Goal: Information Seeking & Learning: Learn about a topic

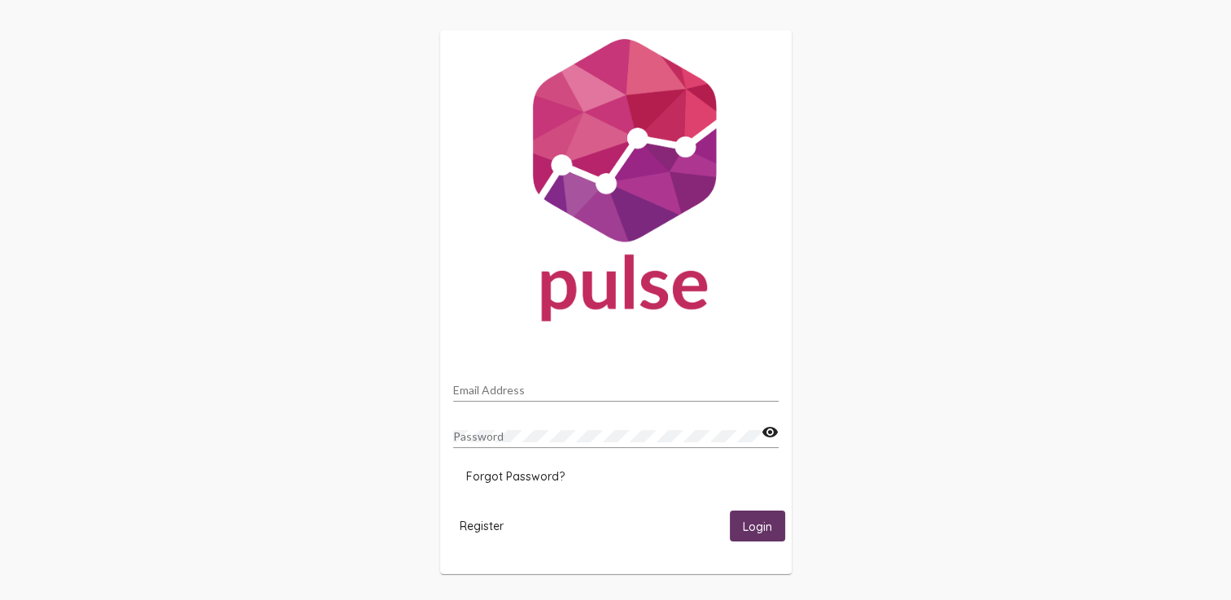
click at [500, 394] on input "Email Address" at bounding box center [615, 390] width 325 height 13
type input "[EMAIL_ADDRESS][DOMAIN_NAME]"
click at [745, 526] on span "Login" at bounding box center [757, 527] width 29 height 15
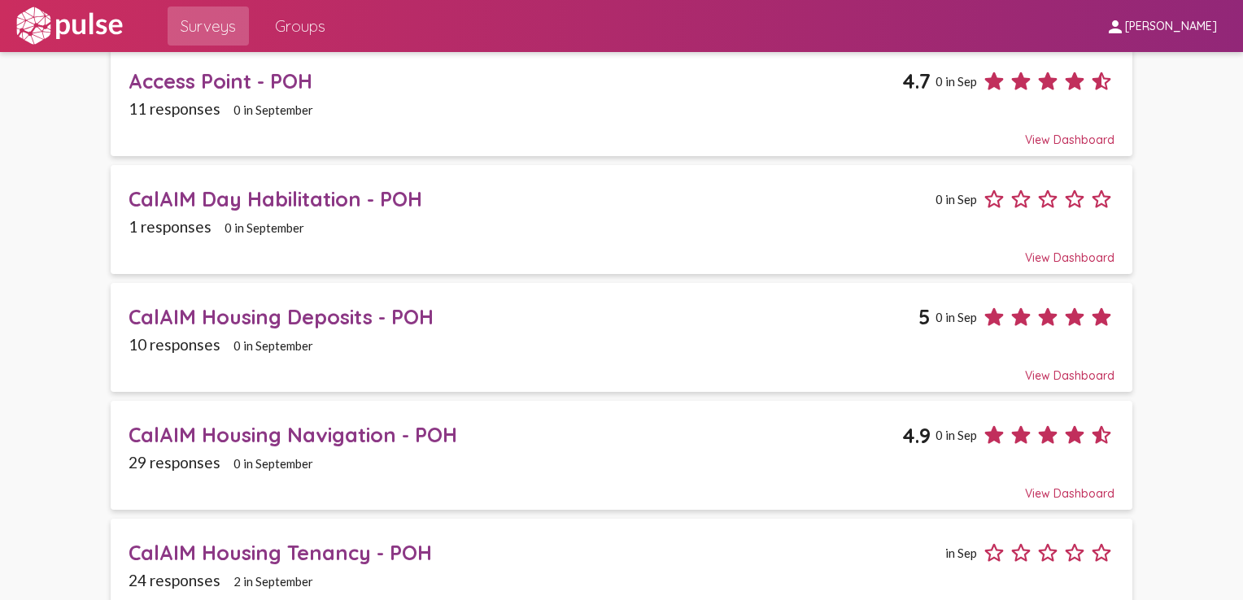
scroll to position [163, 0]
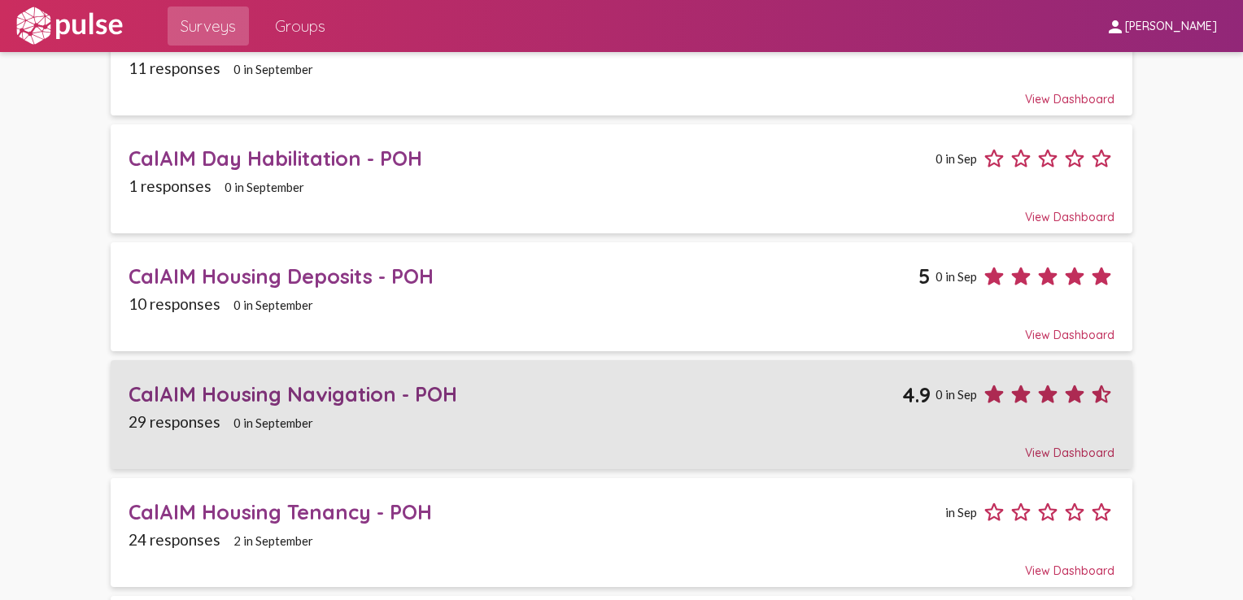
click at [330, 391] on div "CalAIM Housing Navigation - POH" at bounding box center [516, 394] width 775 height 25
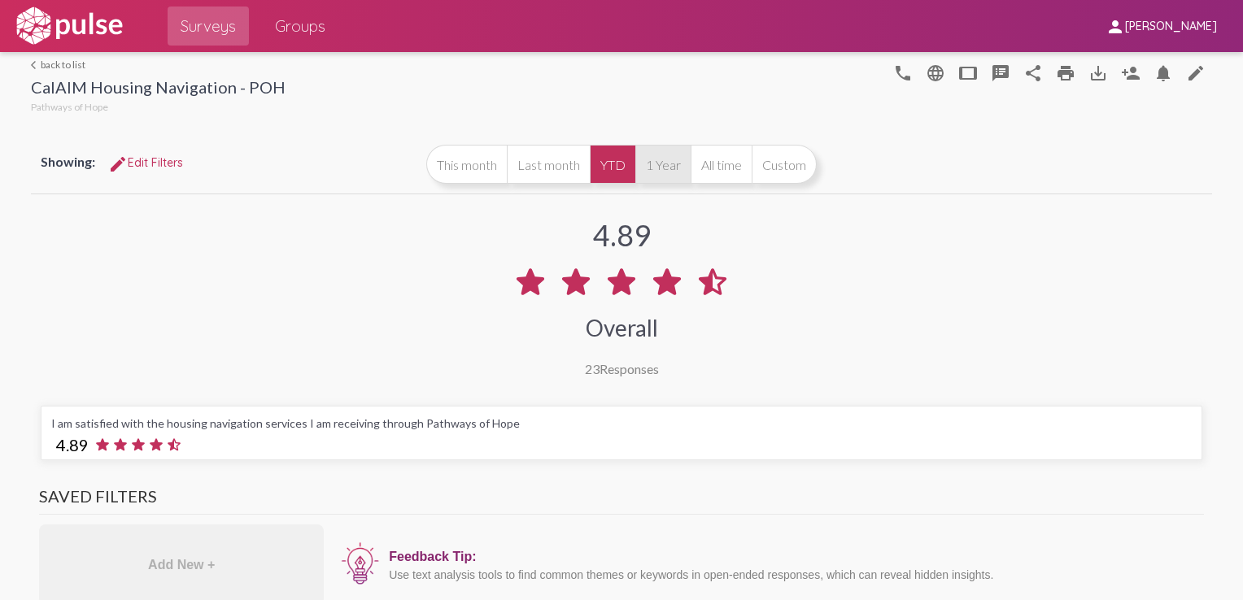
click at [655, 161] on button "1 Year" at bounding box center [662, 164] width 55 height 39
click at [779, 164] on button "Custom" at bounding box center [784, 164] width 65 height 39
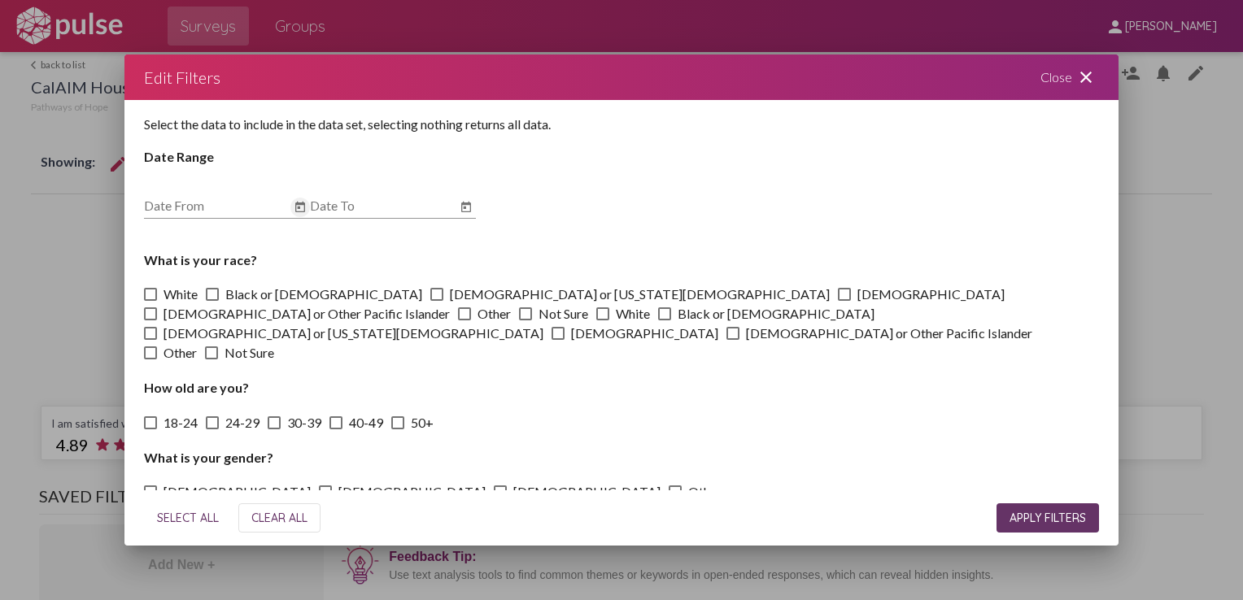
click at [301, 217] on icon "Open calendar" at bounding box center [300, 208] width 13 height 20
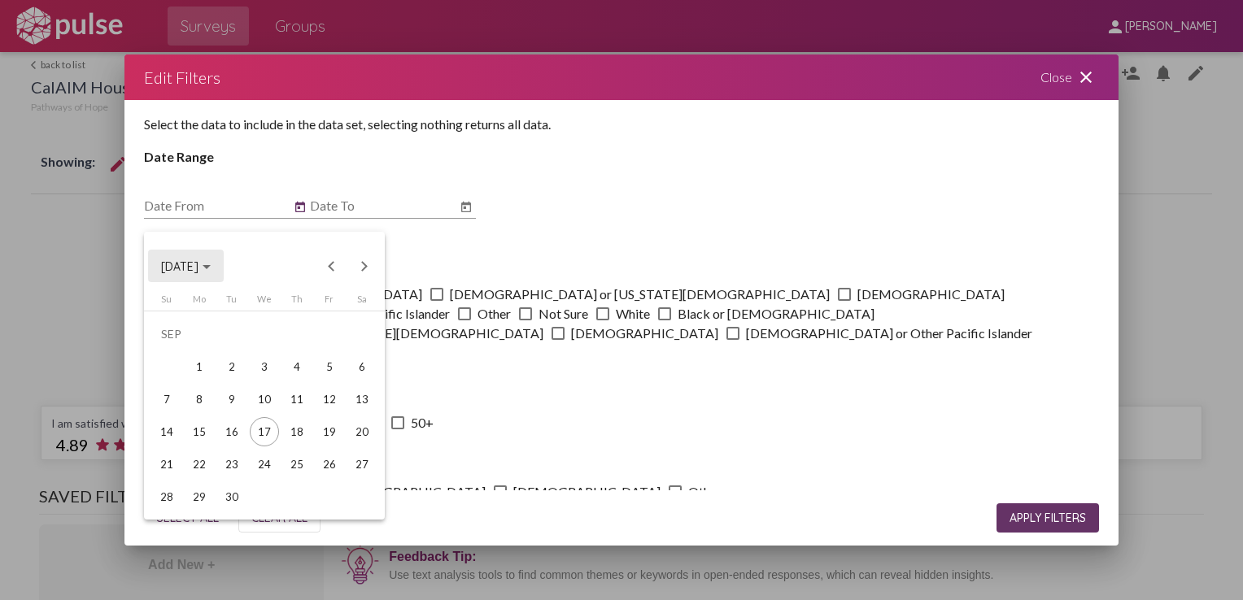
click at [211, 265] on div "Choose month and year" at bounding box center [207, 267] width 8 height 4
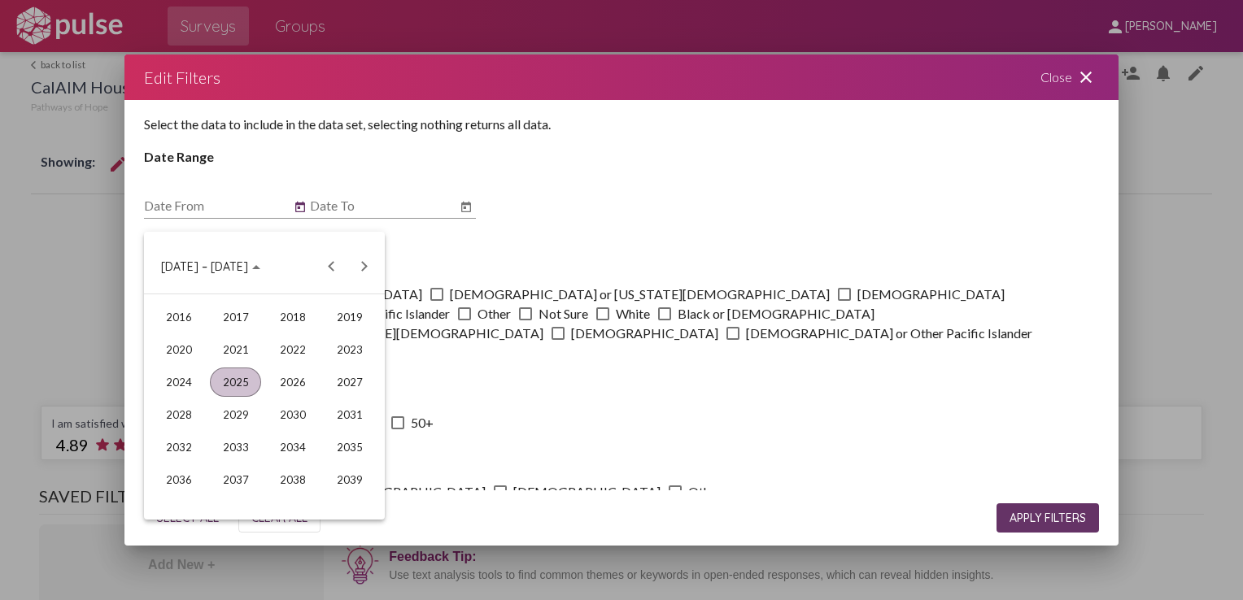
click at [252, 265] on div "Choose date" at bounding box center [256, 267] width 8 height 4
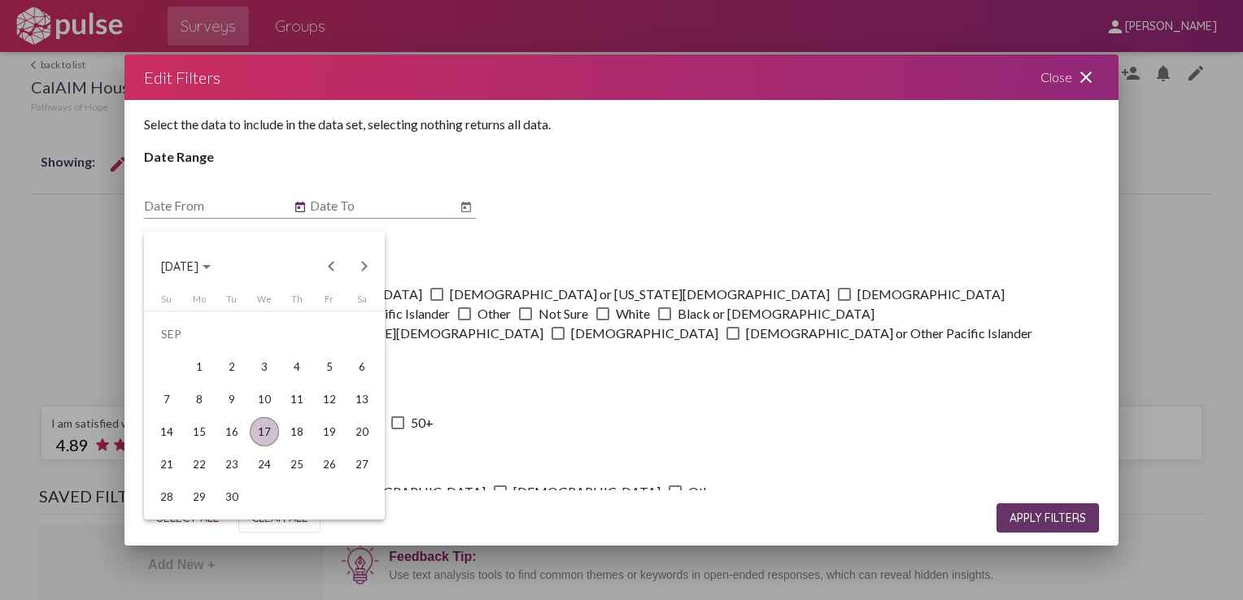
click at [218, 273] on button "[DATE]" at bounding box center [186, 266] width 76 height 33
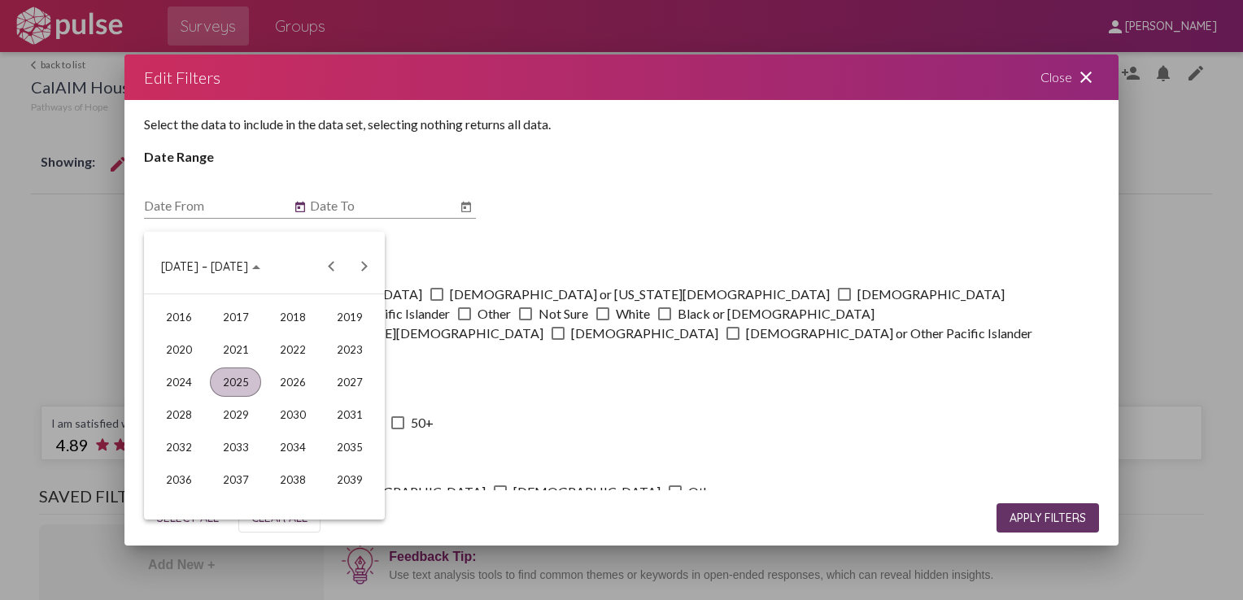
click at [234, 379] on div "2025" at bounding box center [235, 382] width 51 height 29
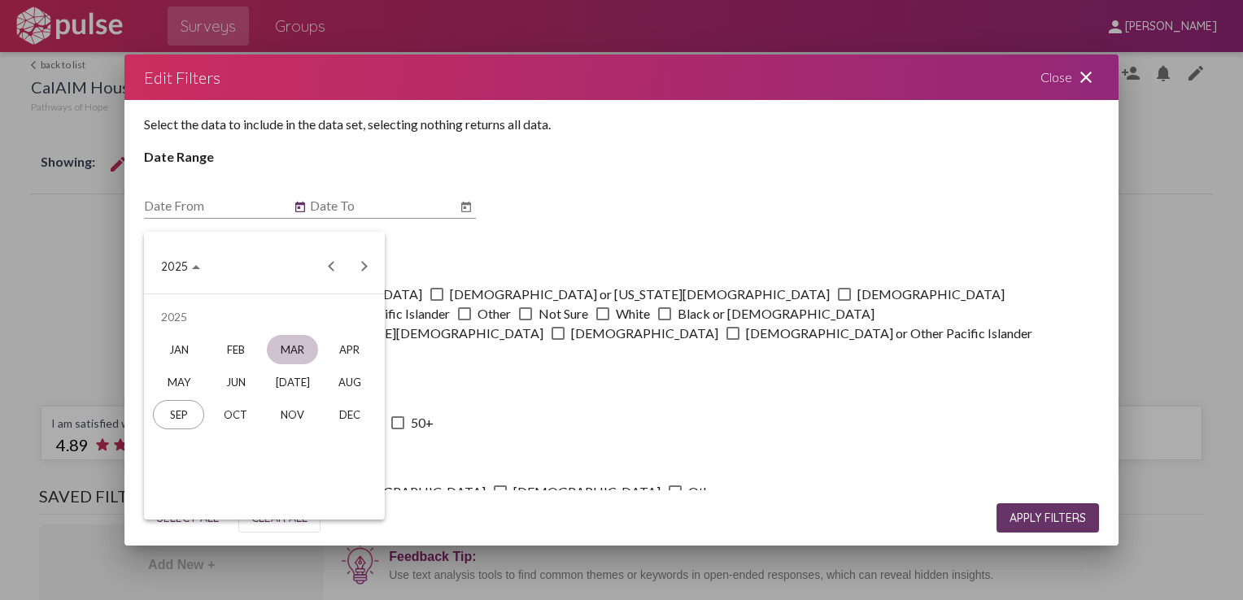
click at [311, 351] on div "MAR" at bounding box center [292, 349] width 51 height 29
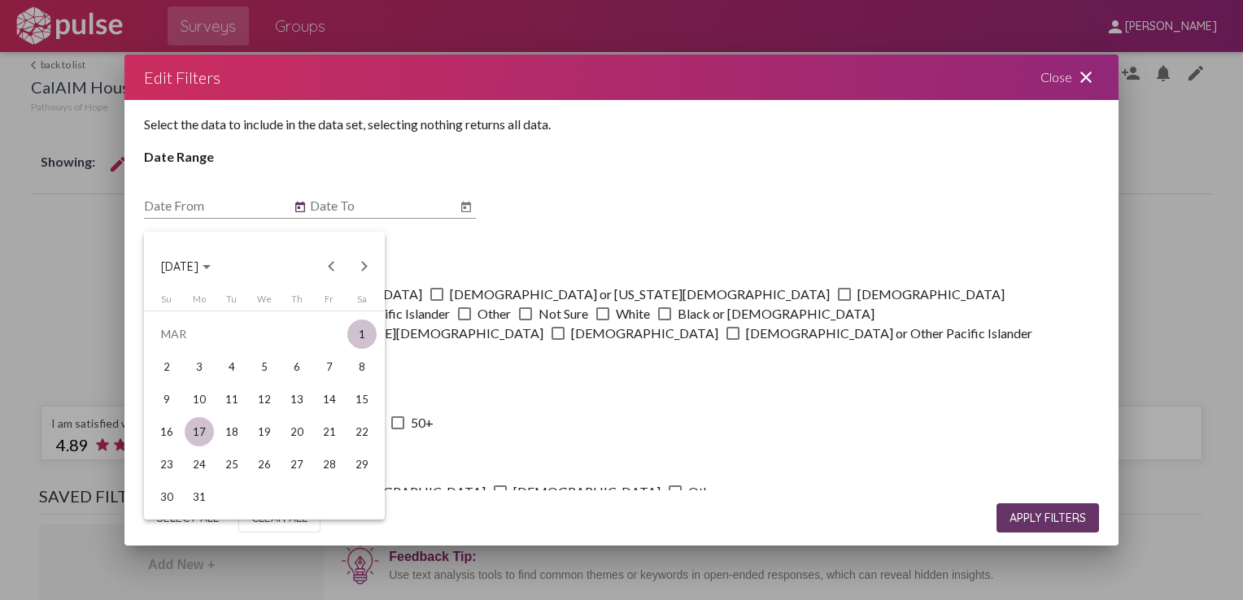
click at [358, 341] on div "1" at bounding box center [361, 334] width 29 height 29
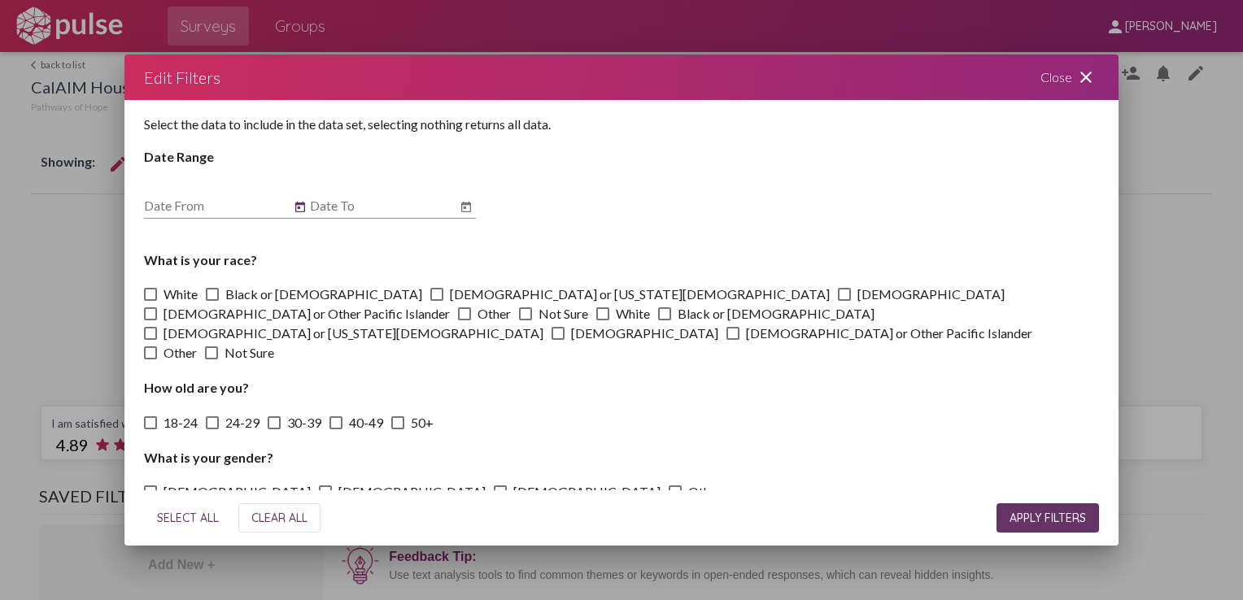
type input "[DATE]"
click at [347, 213] on input "Date To" at bounding box center [383, 206] width 146 height 15
click at [467, 217] on icon "Open calendar" at bounding box center [466, 208] width 13 height 20
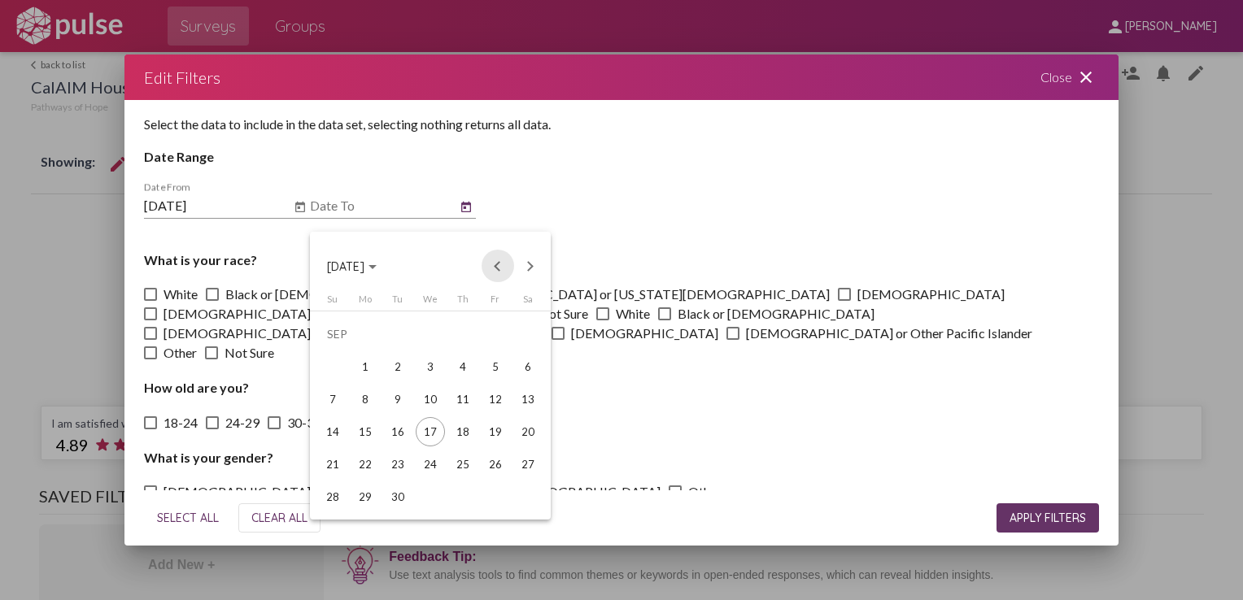
click at [498, 268] on button "Previous month" at bounding box center [498, 266] width 33 height 33
click at [331, 506] on div "31" at bounding box center [332, 496] width 29 height 29
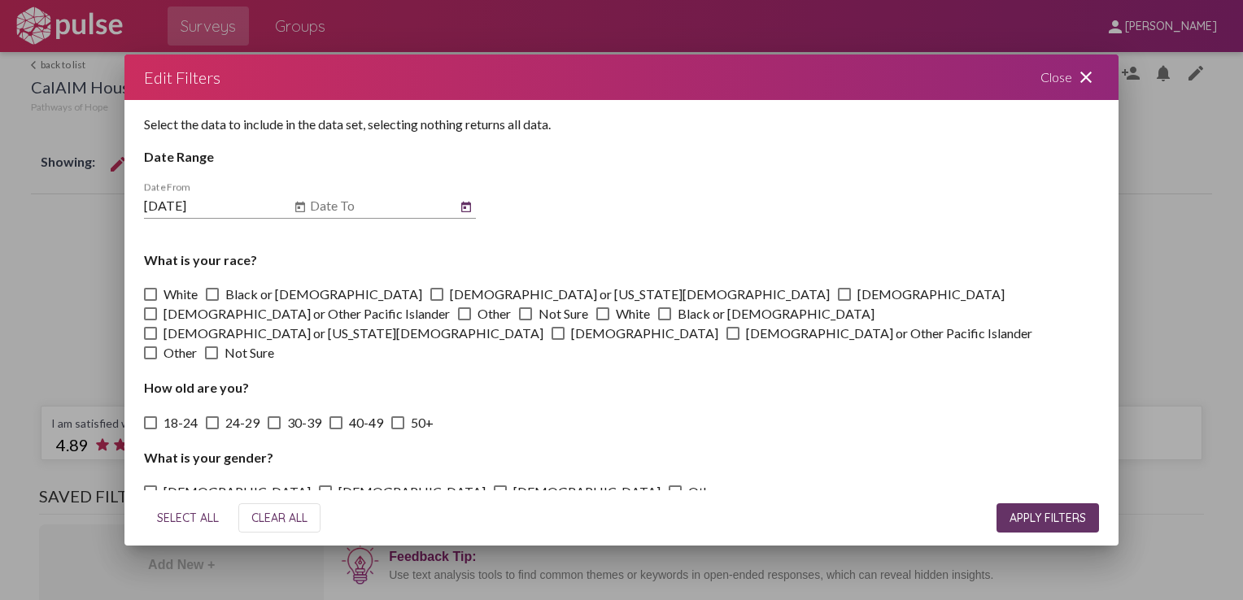
type input "[DATE]"
click at [1061, 511] on span "APPLY FILTERS" at bounding box center [1048, 518] width 76 height 15
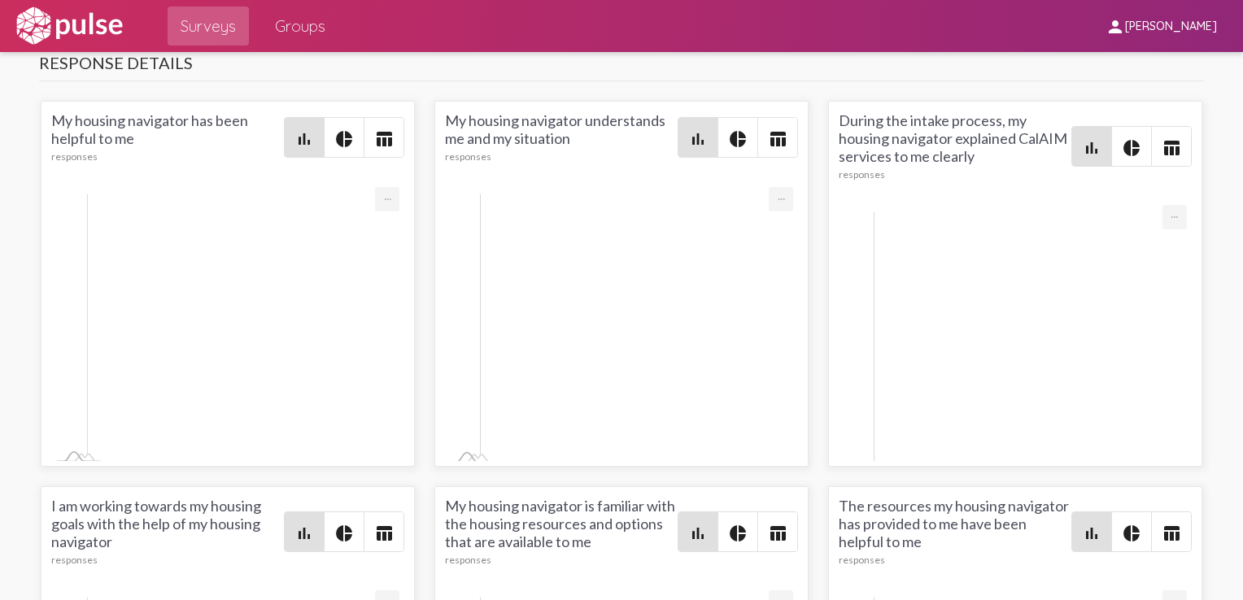
drag, startPoint x: 774, startPoint y: 268, endPoint x: 114, endPoint y: 281, distance: 660.0
drag, startPoint x: 1006, startPoint y: 227, endPoint x: 107, endPoint y: 233, distance: 899.1
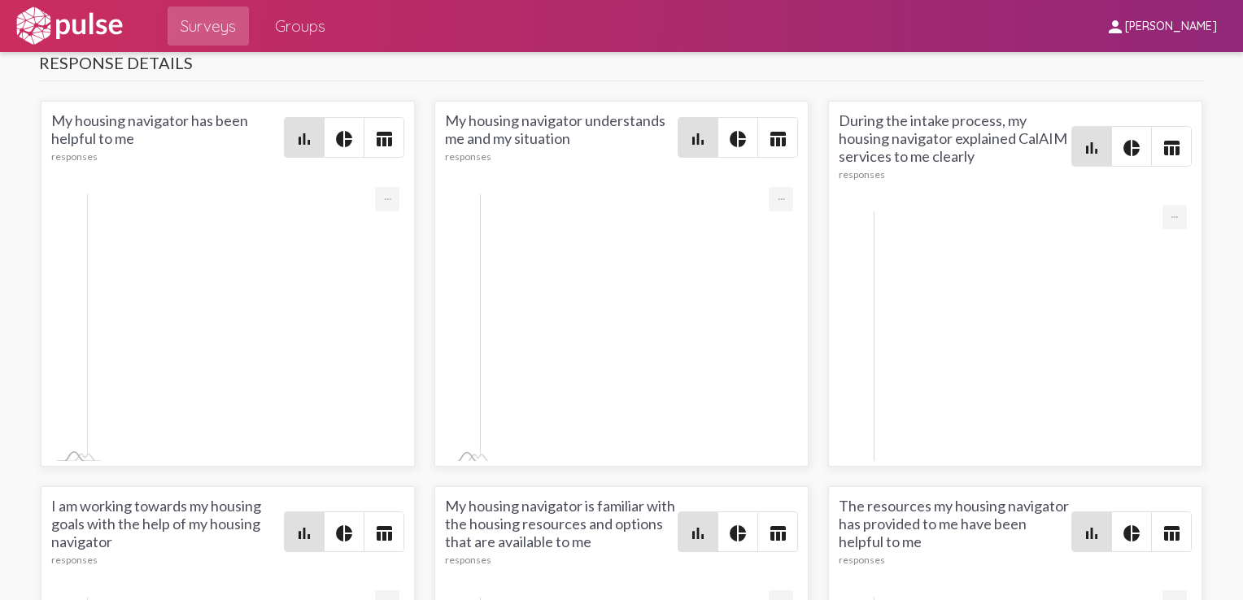
copy div "🤨 i would be more transparent and offer the resources a little louder. i know t…"
drag, startPoint x: 447, startPoint y: 325, endPoint x: 115, endPoint y: 299, distance: 333.8
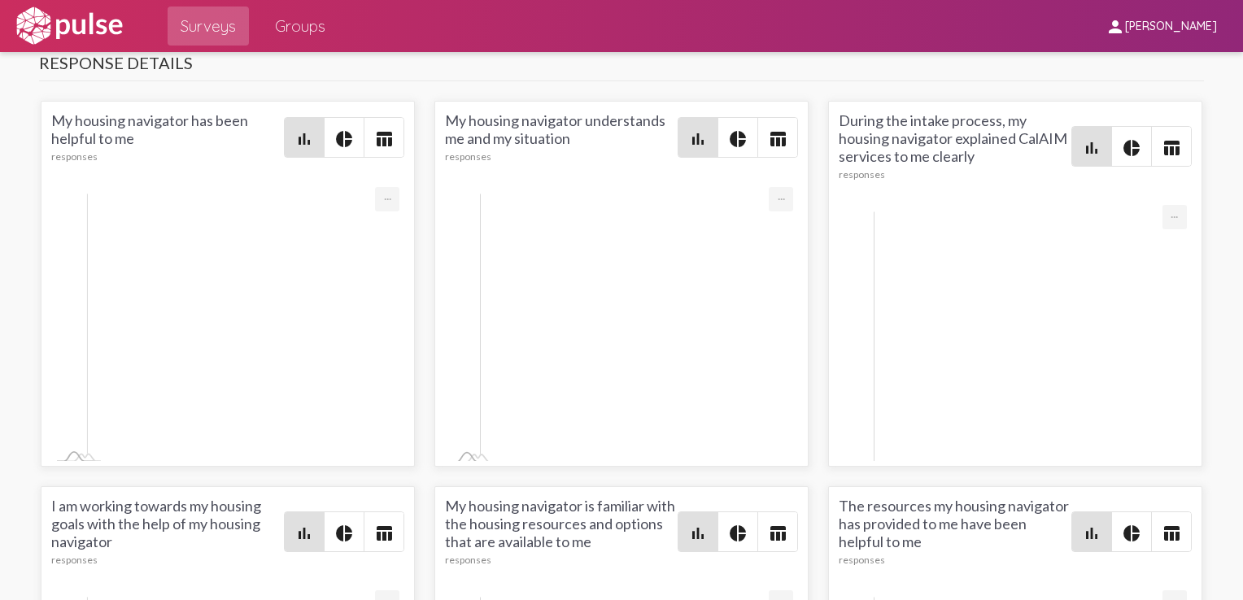
click at [115, 197] on span "My navigator [PERSON_NAME] has been extremely helpful and is a huge reason why …" at bounding box center [349, 108] width 470 height 178
drag, startPoint x: 115, startPoint y: 299, endPoint x: 133, endPoint y: 293, distance: 19.0
copy span "My navigator [PERSON_NAME] has been extremely helpful and is a huge reason why …"
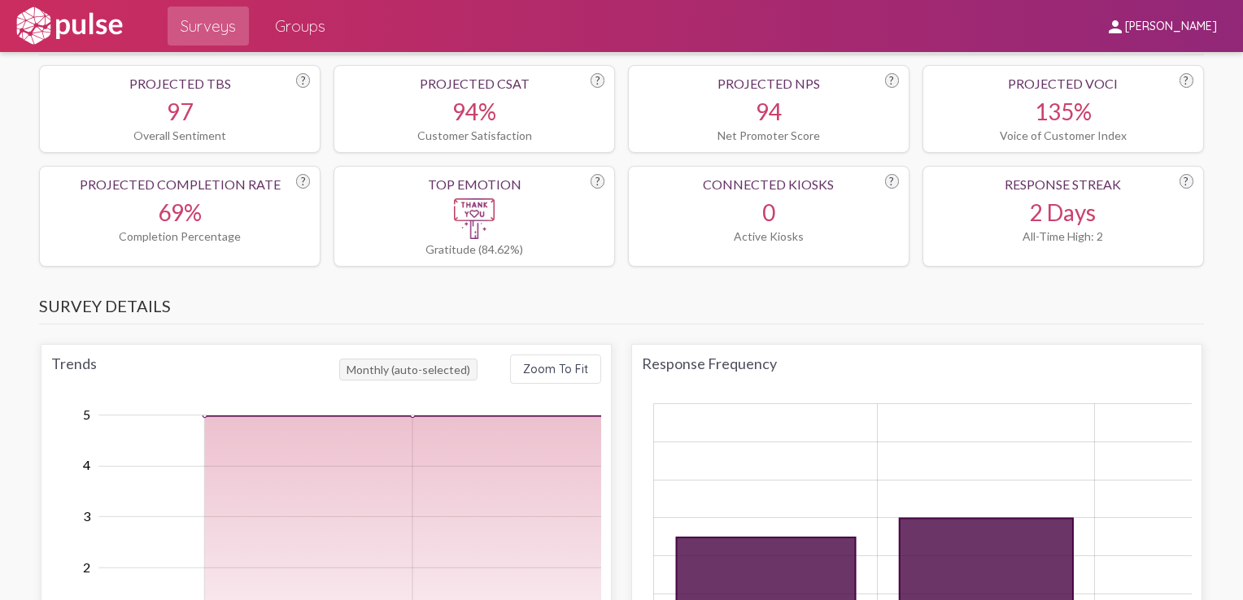
scroll to position [0, 0]
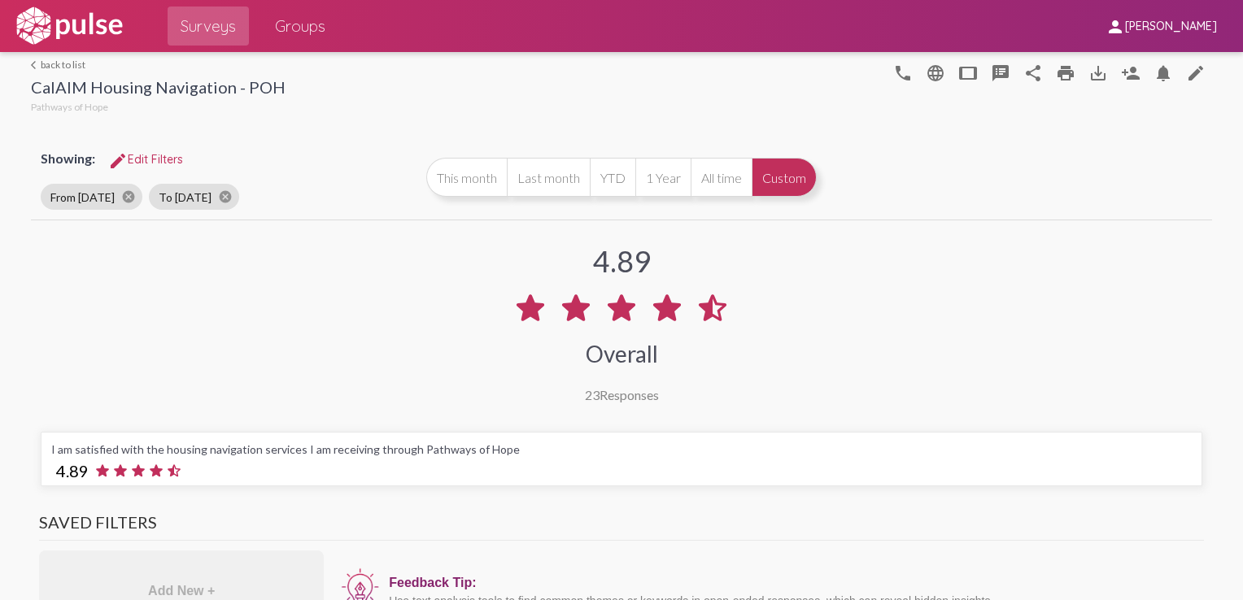
click at [63, 68] on link "arrow_back_ios back to list" at bounding box center [158, 65] width 255 height 12
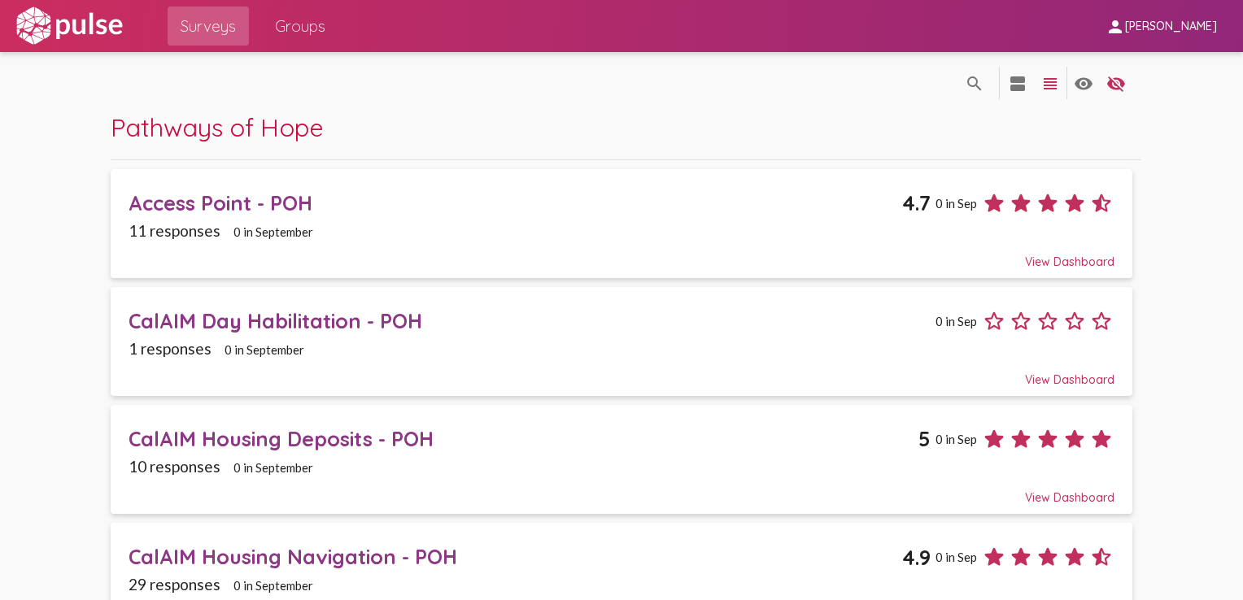
click at [291, 436] on div "CalAIM Housing Deposits - POH" at bounding box center [524, 438] width 791 height 25
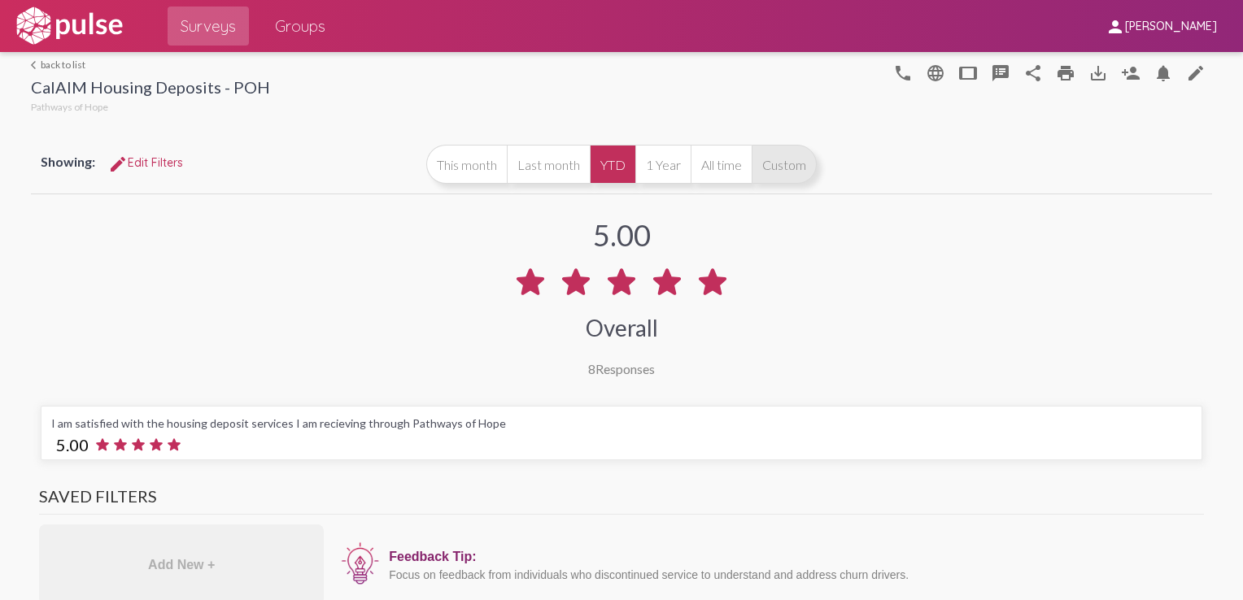
click at [799, 164] on button "Custom" at bounding box center [784, 164] width 65 height 39
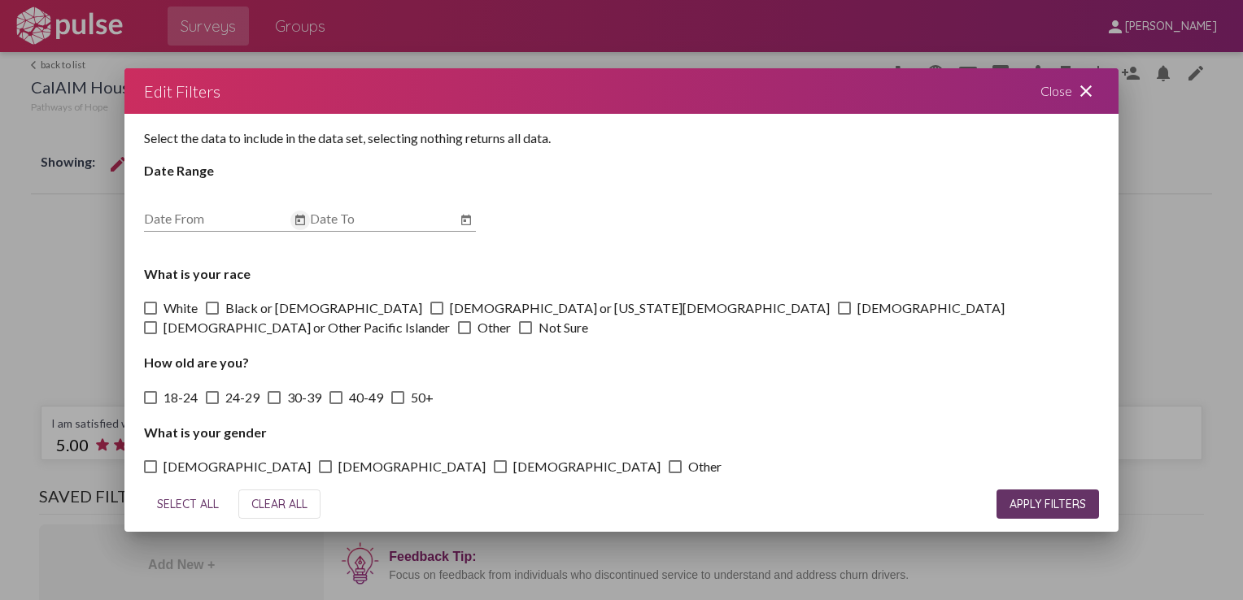
click at [301, 230] on icon "Open calendar" at bounding box center [300, 221] width 13 height 20
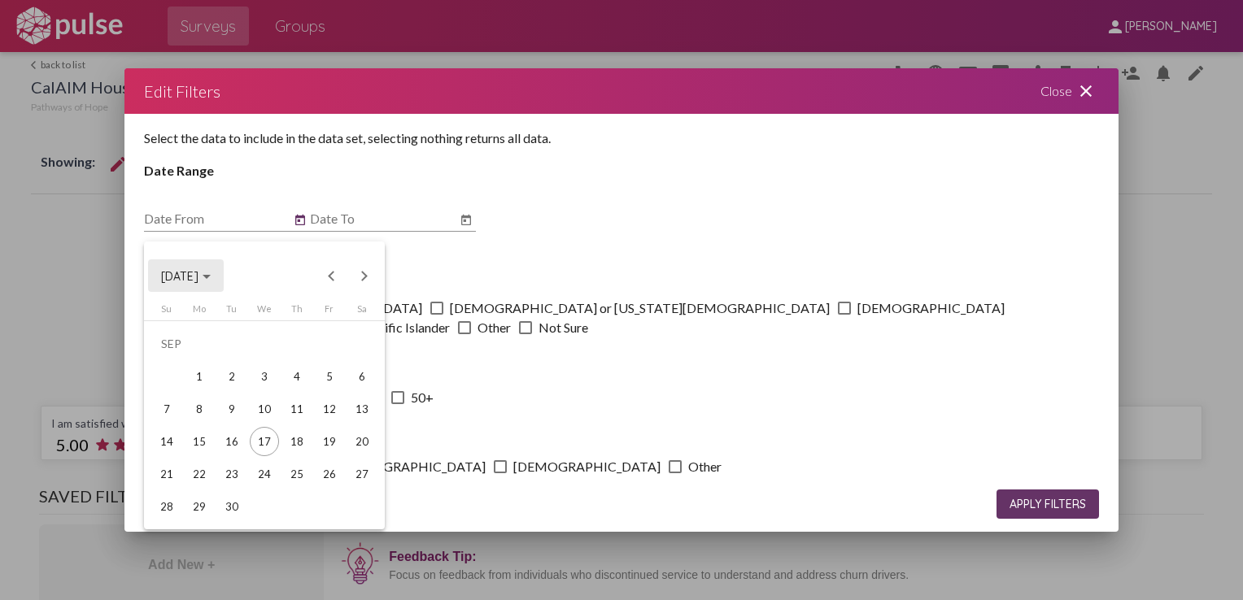
click at [211, 282] on span "[DATE]" at bounding box center [186, 275] width 50 height 15
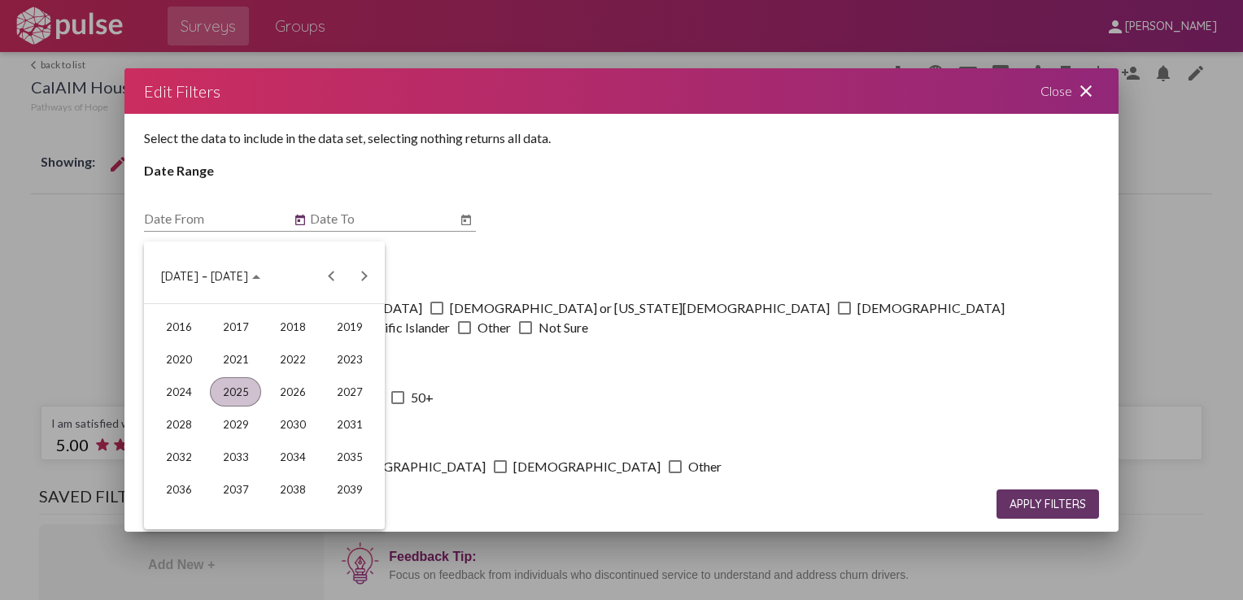
click at [236, 392] on div "2025" at bounding box center [235, 392] width 51 height 29
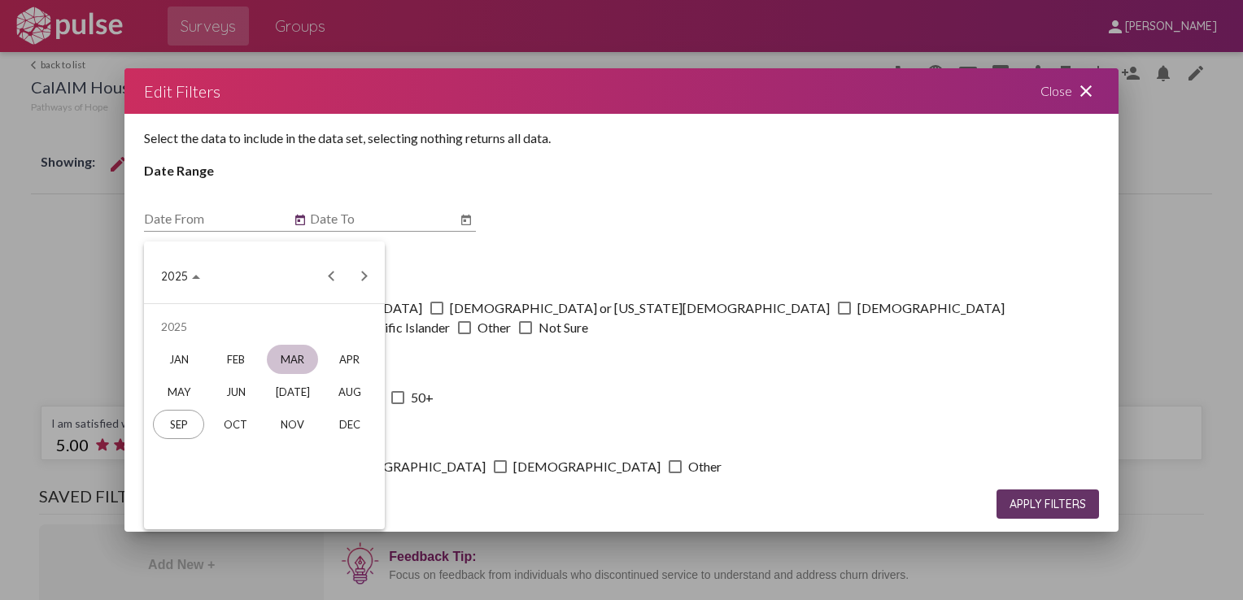
click at [304, 366] on div "MAR" at bounding box center [292, 359] width 51 height 29
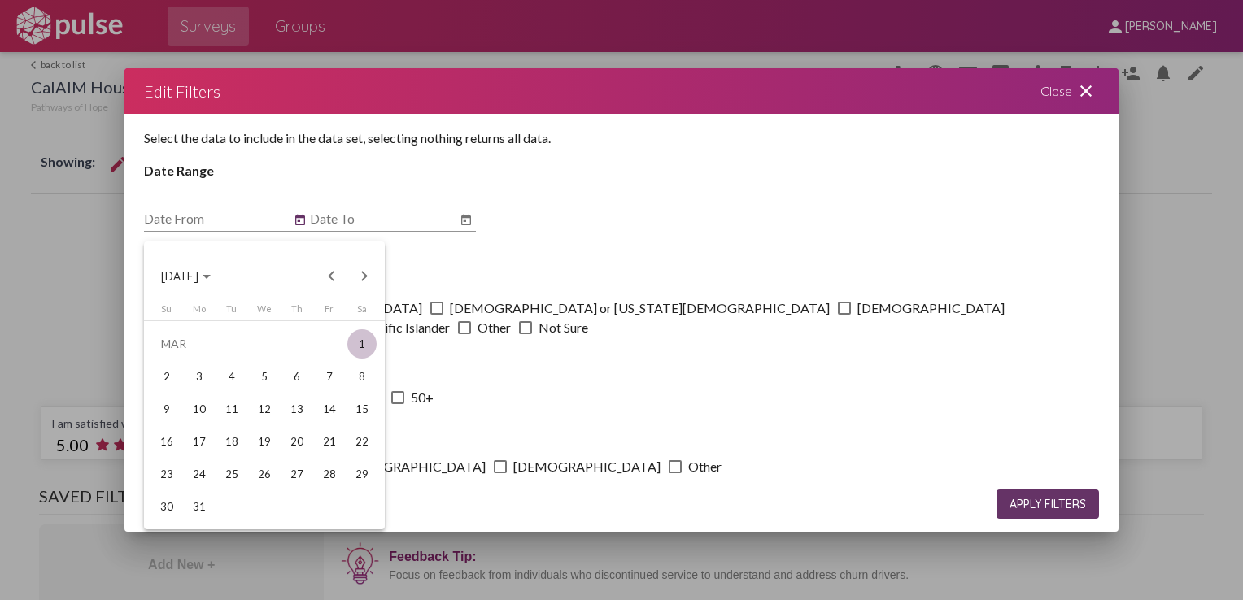
click at [360, 350] on div "1" at bounding box center [361, 344] width 29 height 29
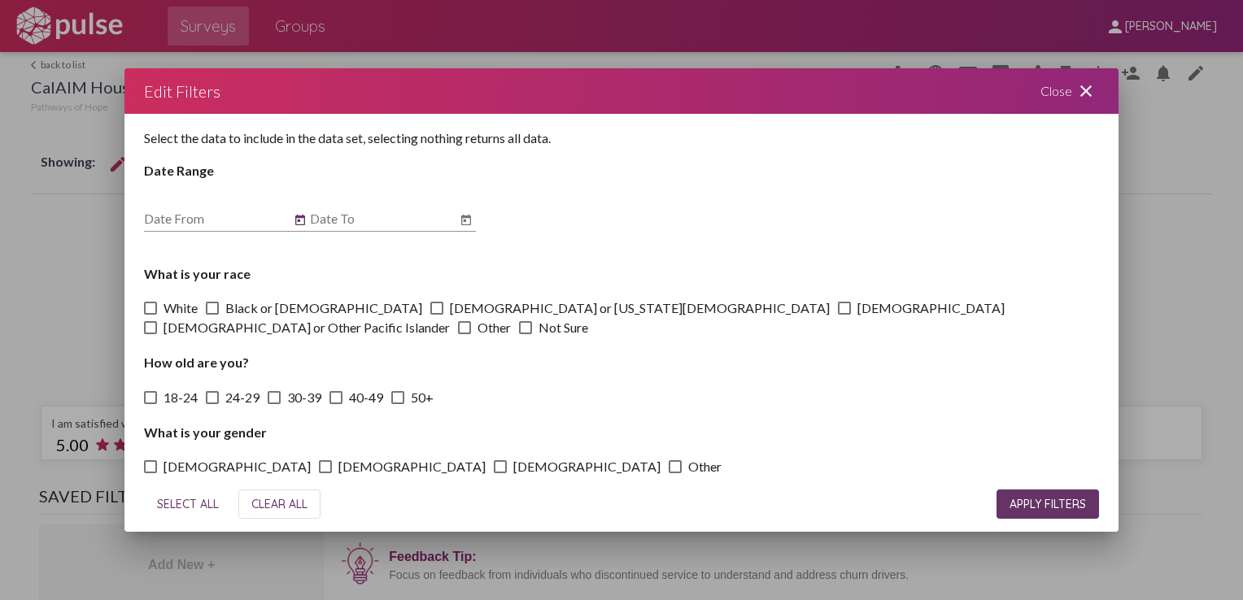
type input "[DATE]"
click at [469, 225] on icon "Open calendar" at bounding box center [466, 220] width 10 height 11
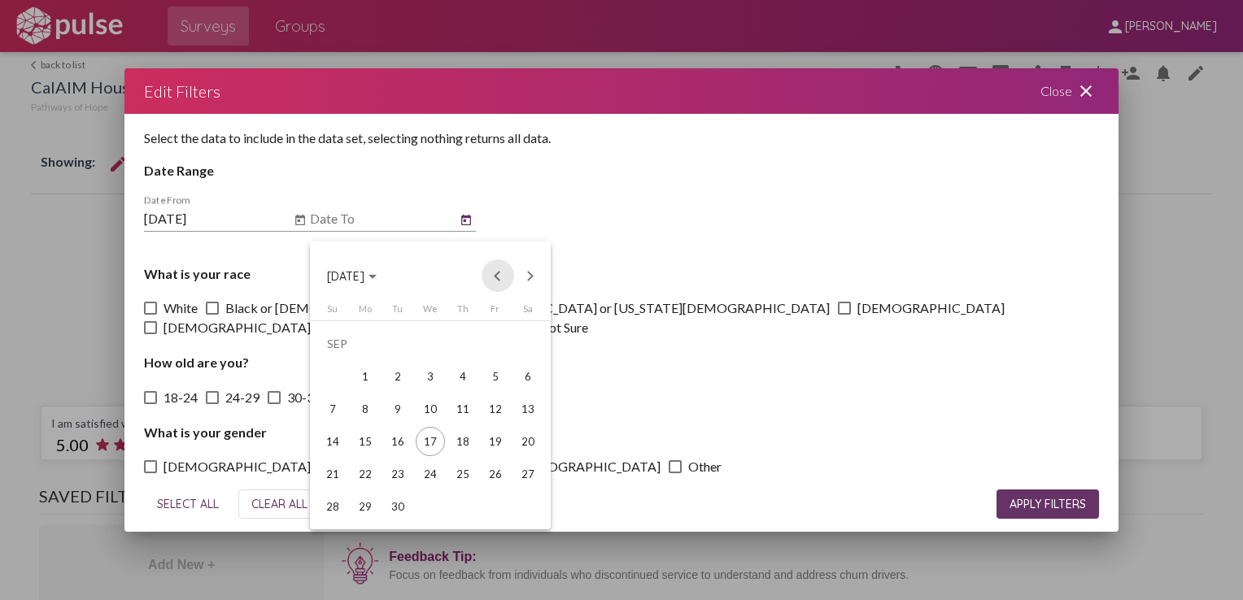
click at [505, 277] on button "Previous month" at bounding box center [498, 276] width 33 height 33
click at [332, 513] on div "31" at bounding box center [332, 506] width 29 height 29
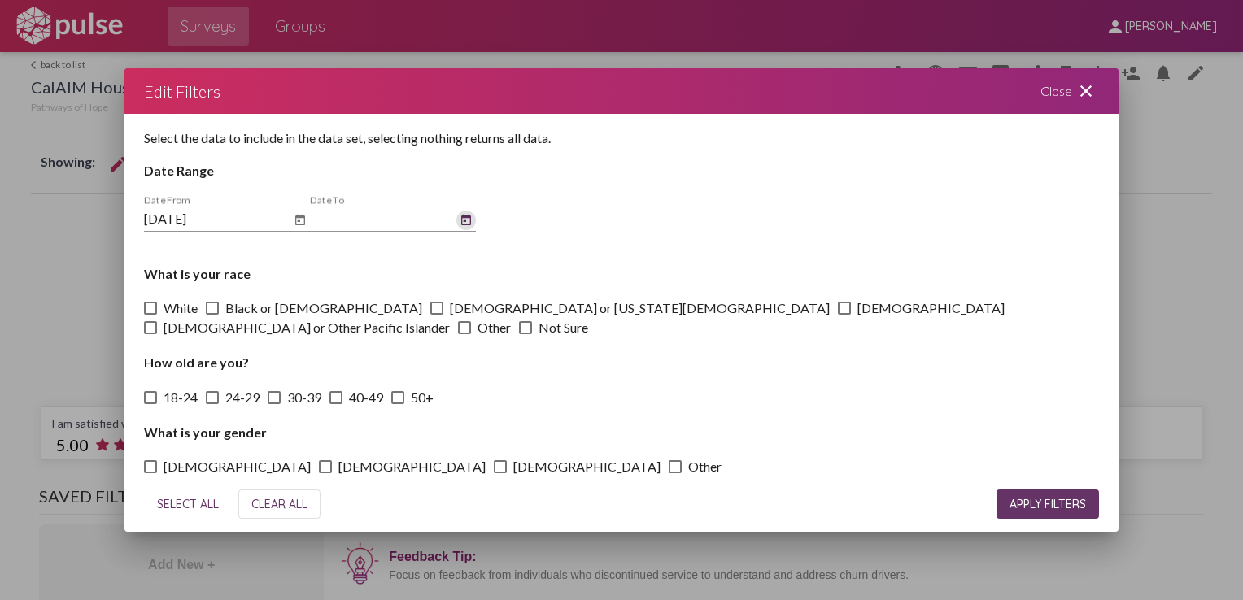
type input "[DATE]"
click at [1081, 497] on span "APPLY FILTERS" at bounding box center [1048, 504] width 76 height 15
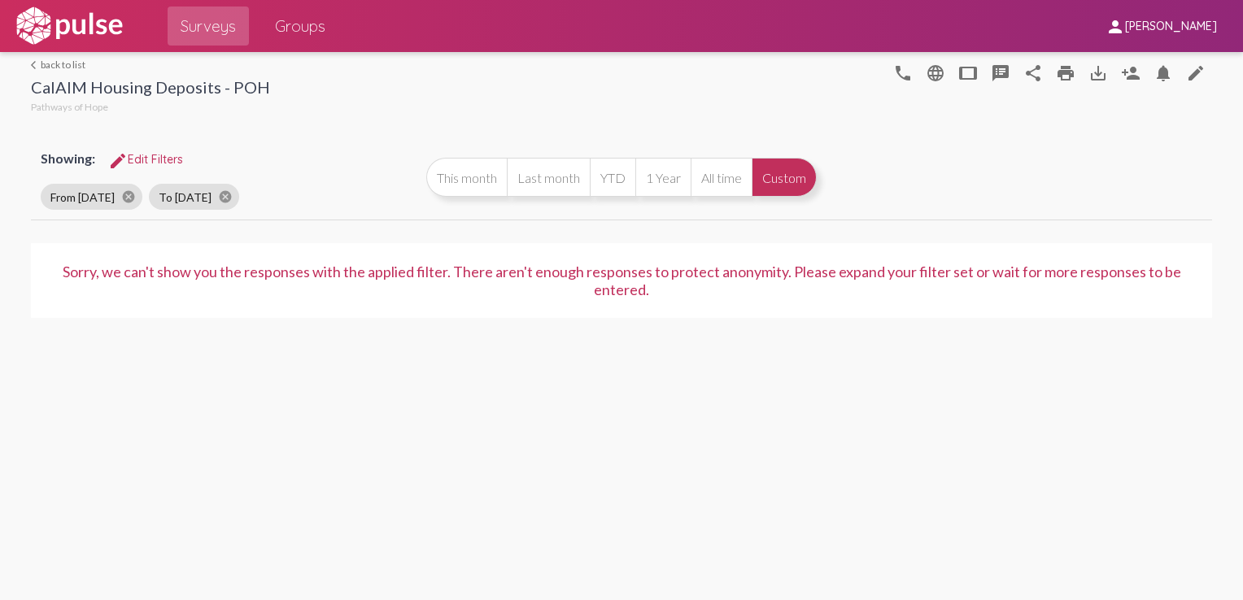
click at [52, 64] on link "arrow_back_ios back to list" at bounding box center [150, 65] width 239 height 12
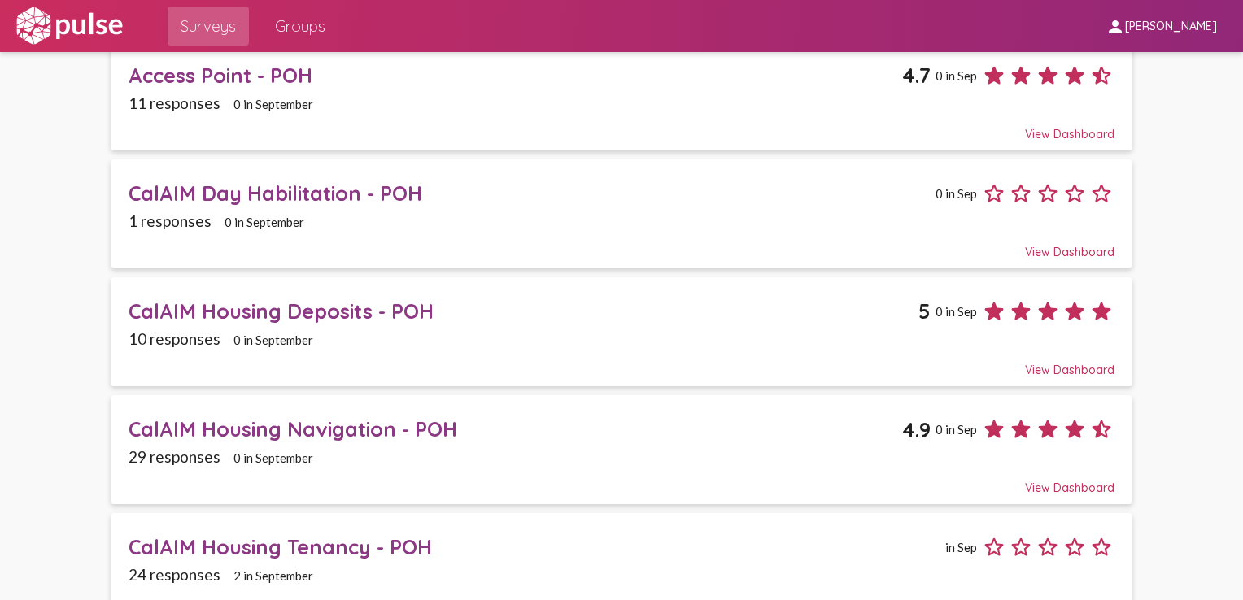
scroll to position [163, 0]
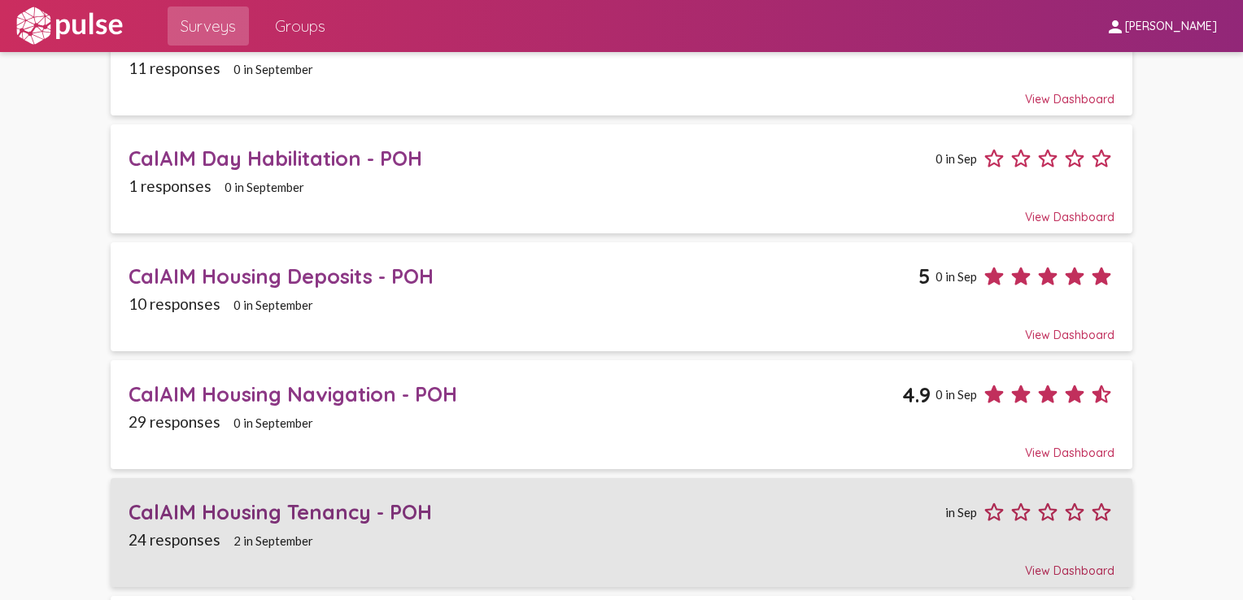
click at [329, 504] on div "CalAIM Housing Tenancy - POH" at bounding box center [535, 512] width 813 height 25
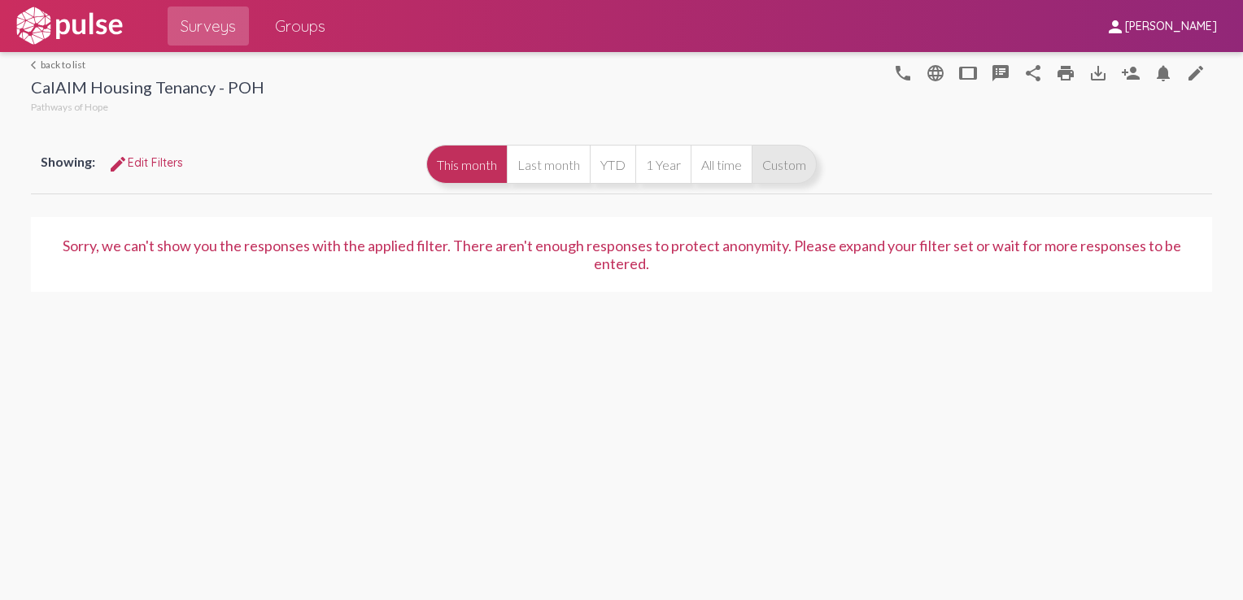
click at [772, 172] on button "Custom" at bounding box center [784, 164] width 65 height 39
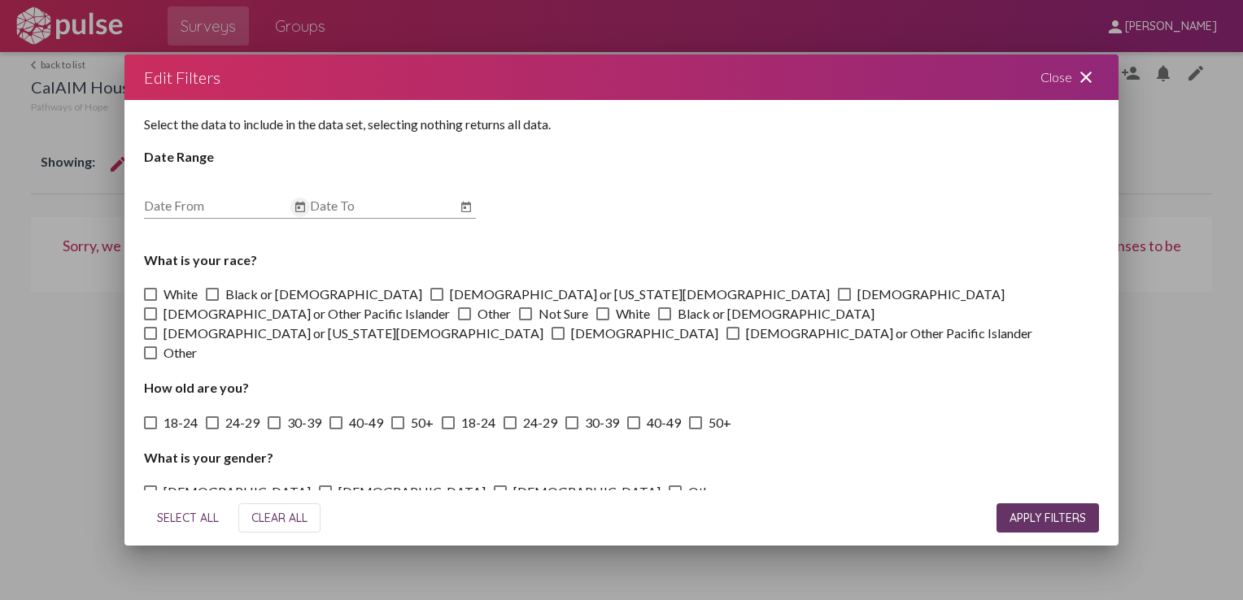
click at [294, 217] on icon "Open calendar" at bounding box center [300, 208] width 13 height 20
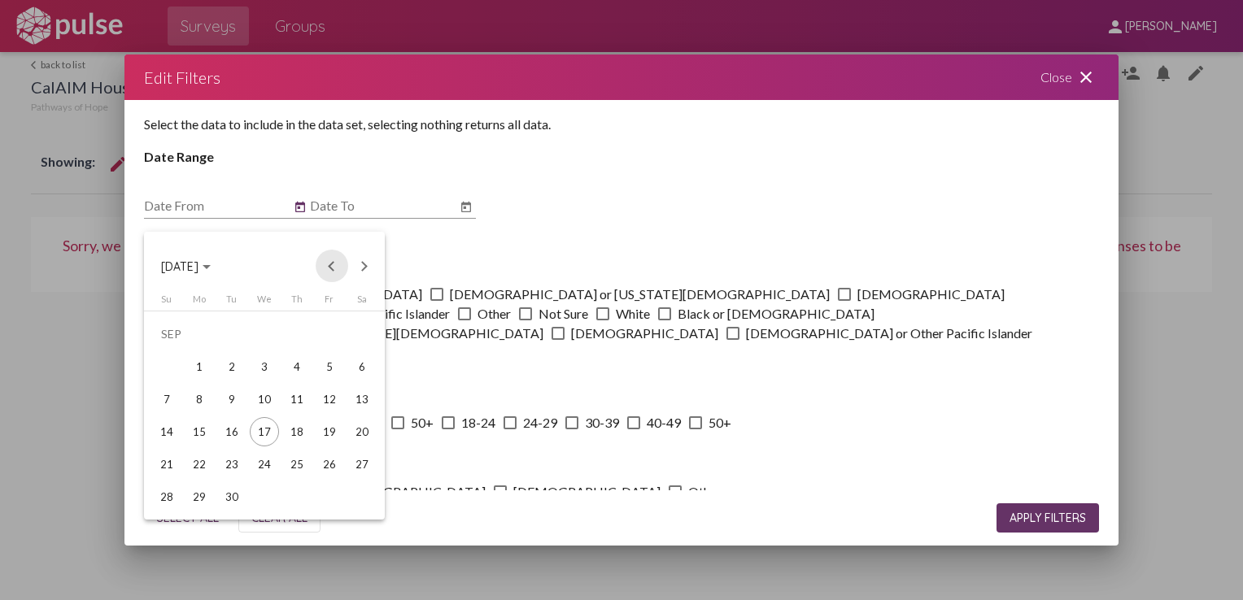
click at [334, 265] on button "Previous month" at bounding box center [332, 266] width 33 height 33
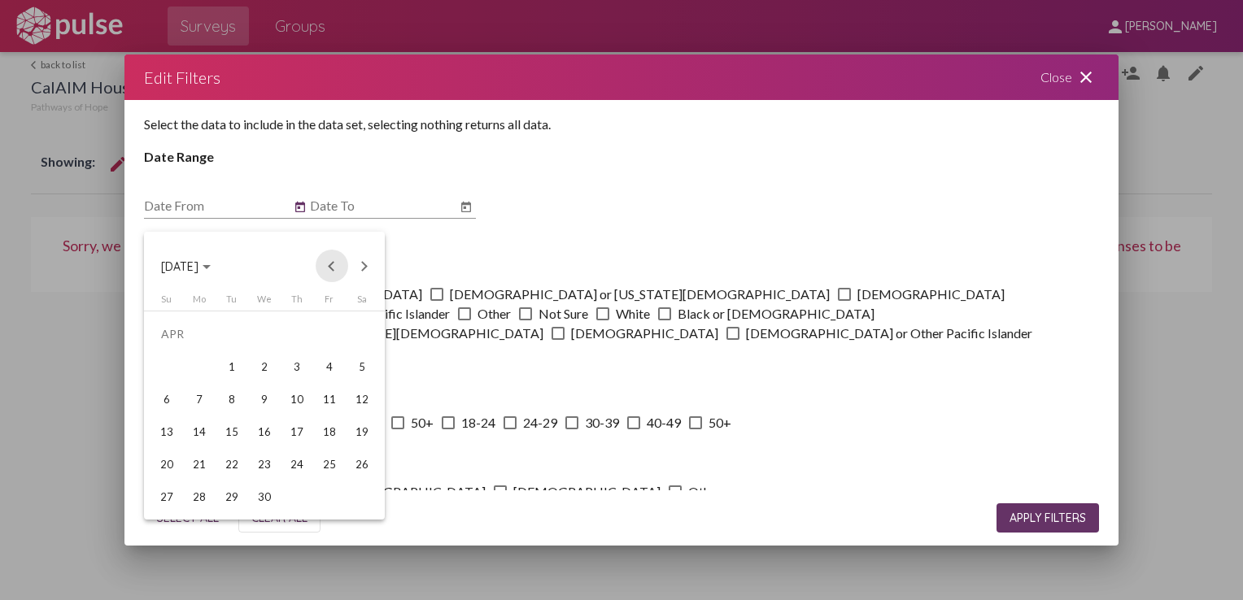
click at [334, 265] on button "Previous month" at bounding box center [332, 266] width 33 height 33
click at [361, 334] on div "1" at bounding box center [361, 334] width 29 height 29
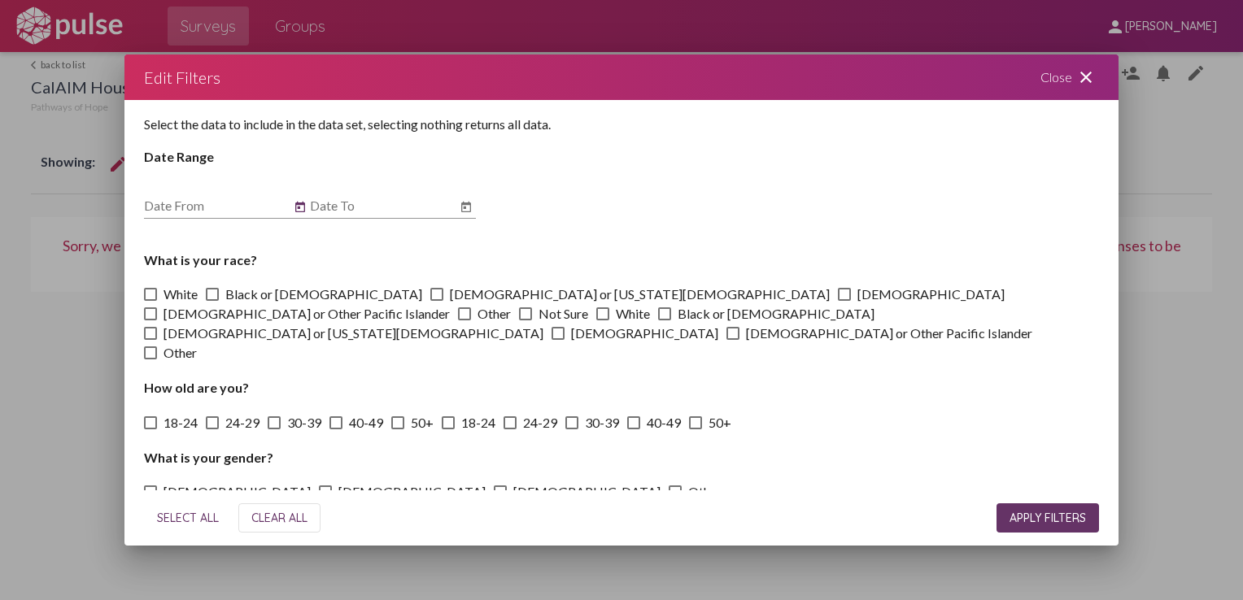
type input "[DATE]"
click at [470, 212] on icon "Open calendar" at bounding box center [466, 206] width 10 height 11
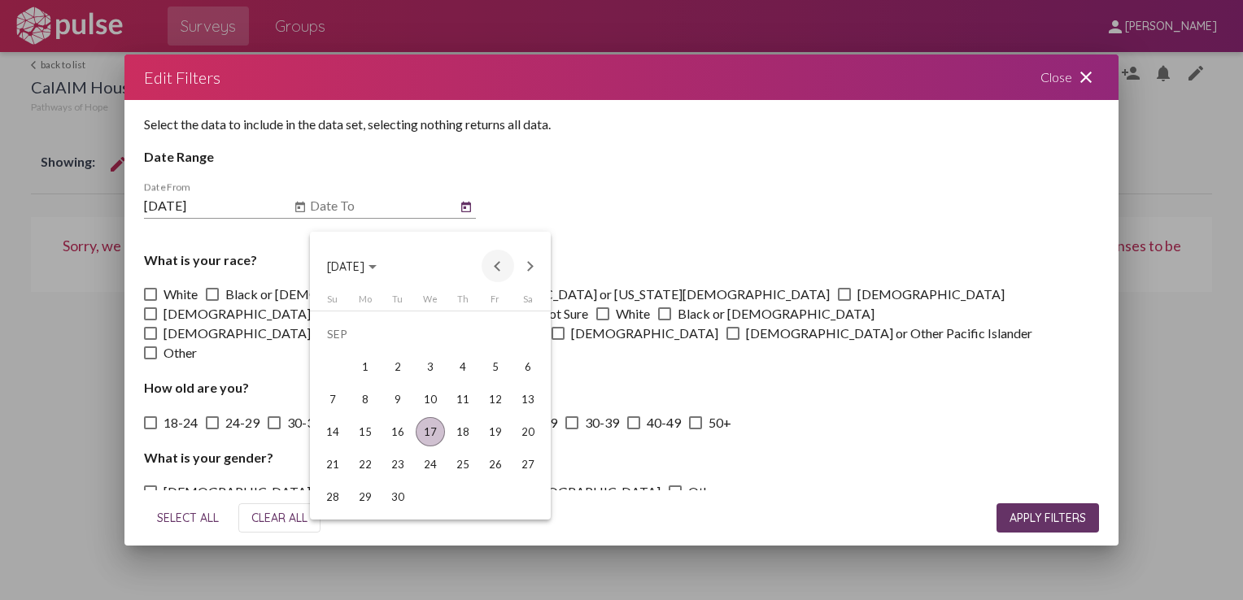
click at [498, 262] on button "Previous month" at bounding box center [498, 266] width 33 height 33
click at [338, 502] on div "31" at bounding box center [332, 496] width 29 height 29
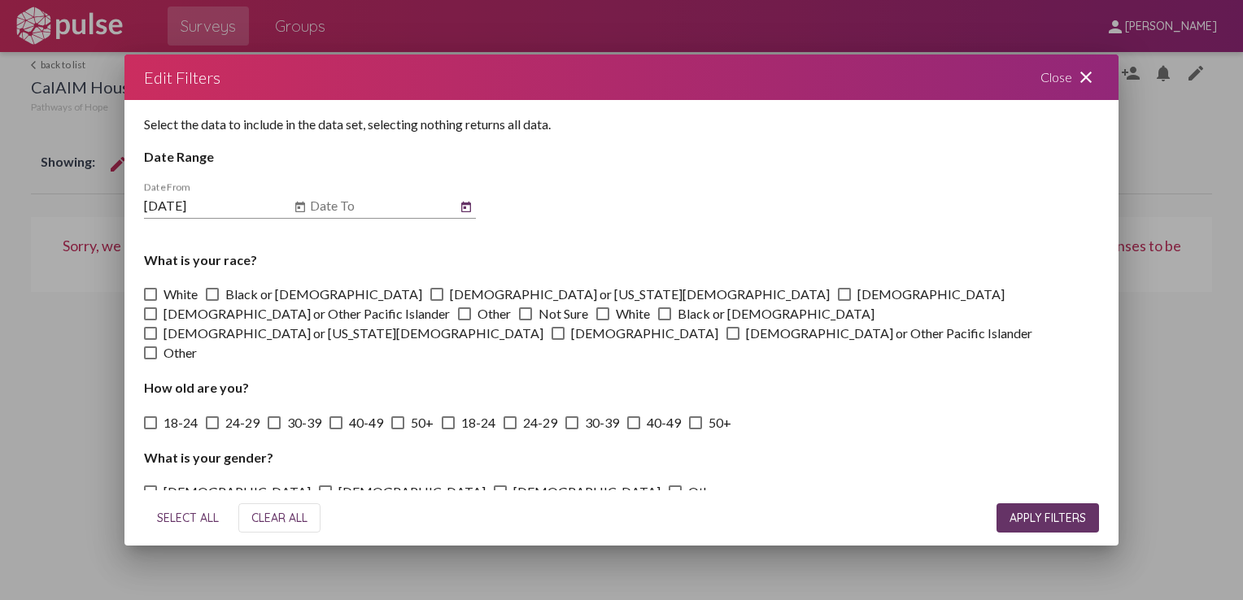
type input "[DATE]"
click at [1052, 511] on span "APPLY FILTERS" at bounding box center [1048, 518] width 76 height 15
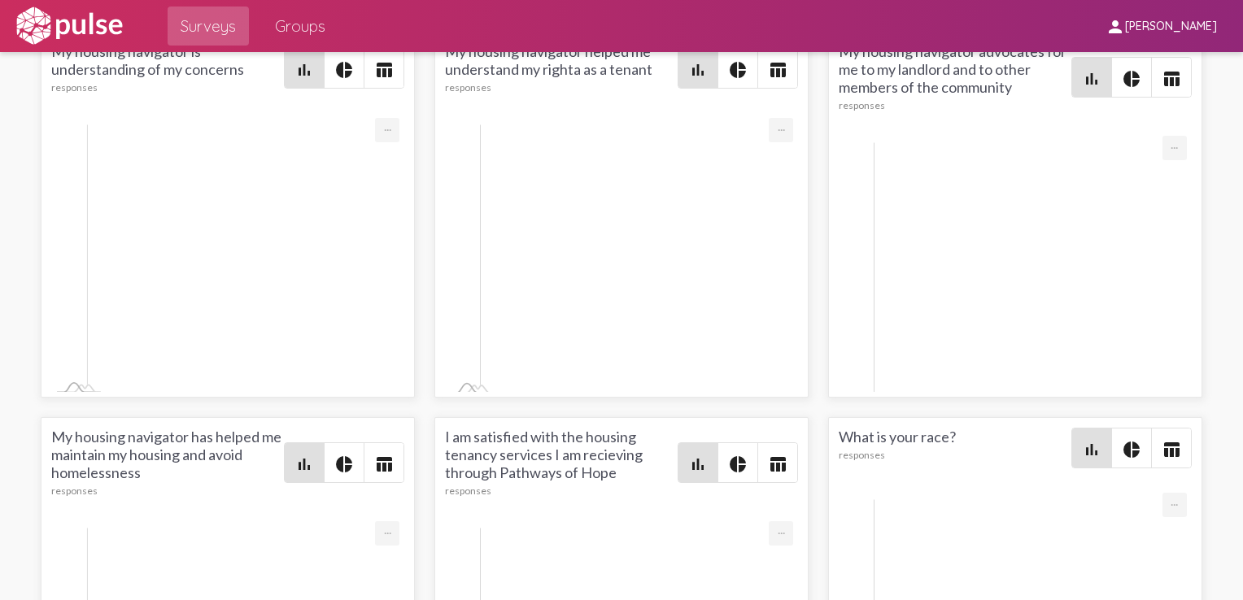
scroll to position [2441, 0]
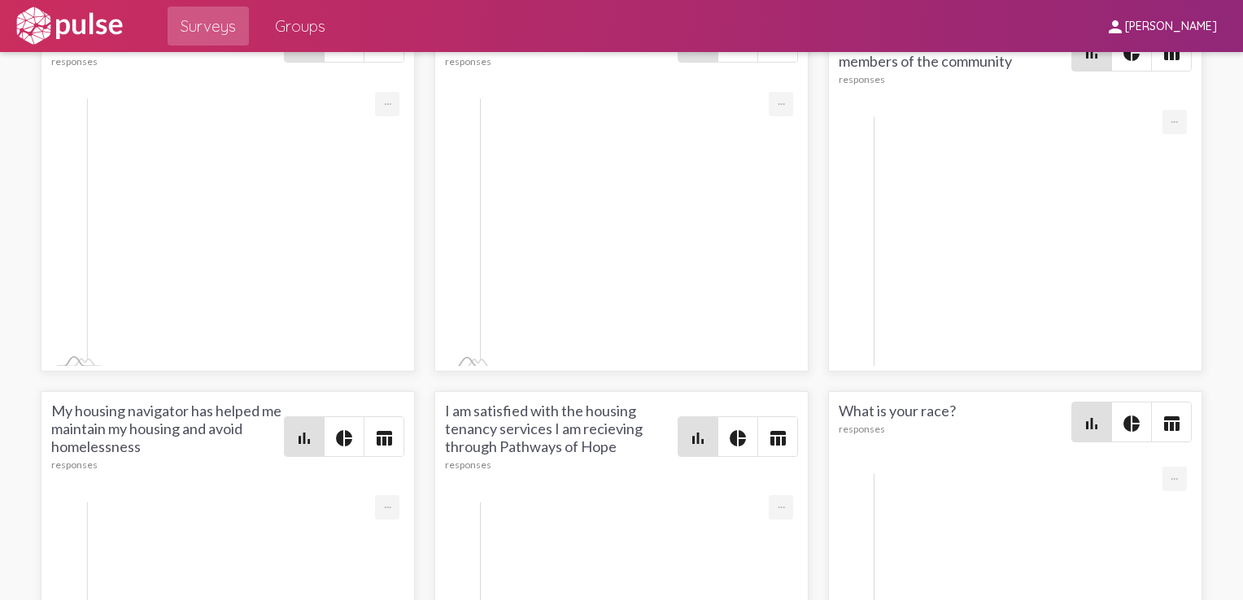
drag, startPoint x: 669, startPoint y: 264, endPoint x: 114, endPoint y: 266, distance: 554.9
drag, startPoint x: 114, startPoint y: 266, endPoint x: 268, endPoint y: 259, distance: 153.9
copy span "Continue to have a plan / financial budgets to maintain a home and job resource…"
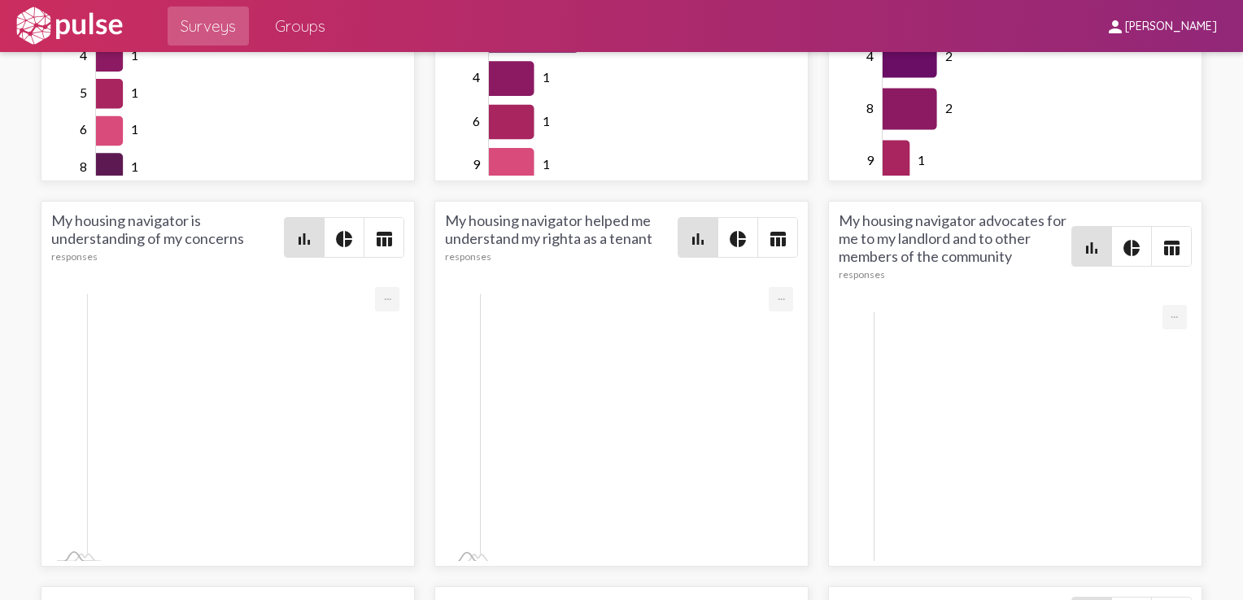
scroll to position [2197, 0]
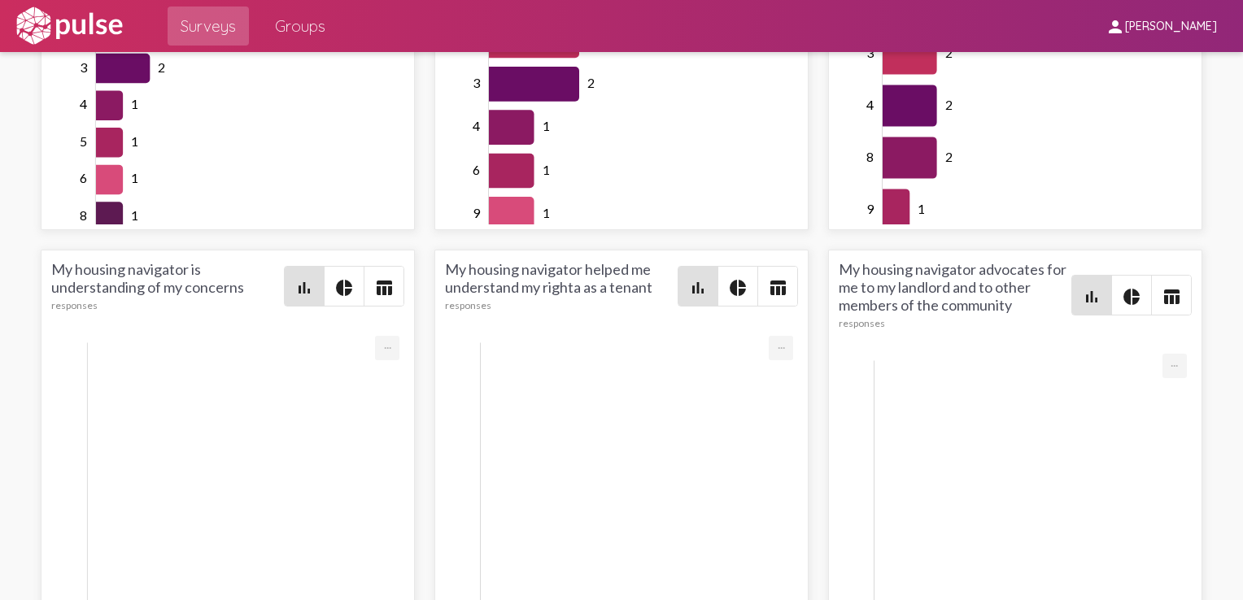
drag, startPoint x: 456, startPoint y: 330, endPoint x: 113, endPoint y: 334, distance: 342.6
copy div "💡 Just to keep in contact, make sure people are staying on track"
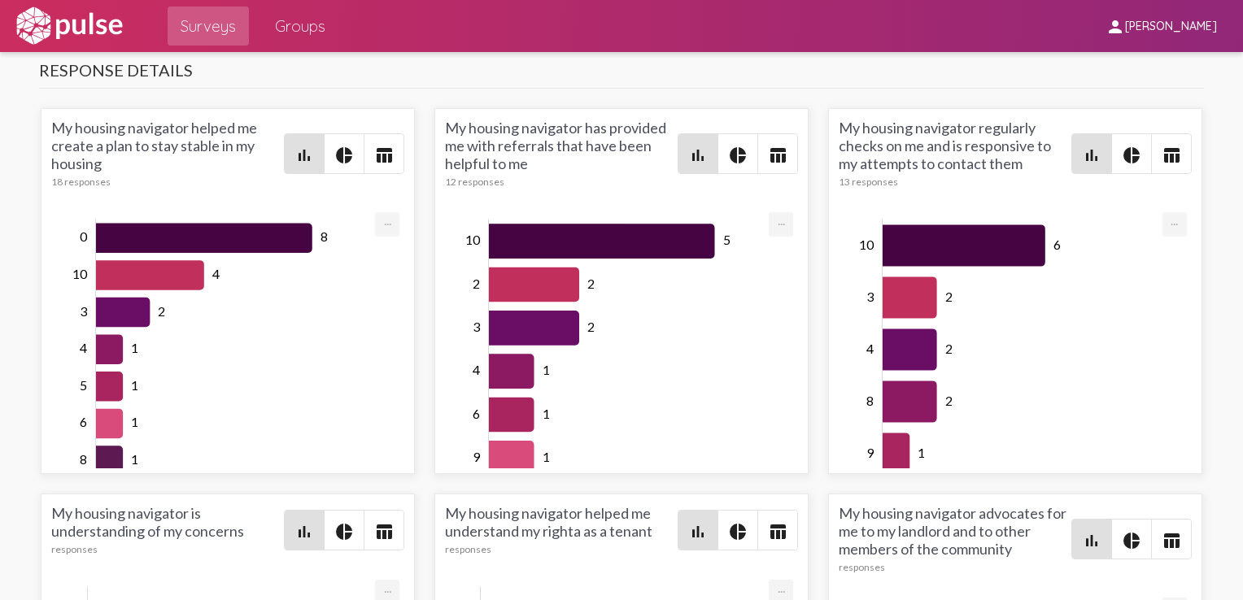
scroll to position [1871, 0]
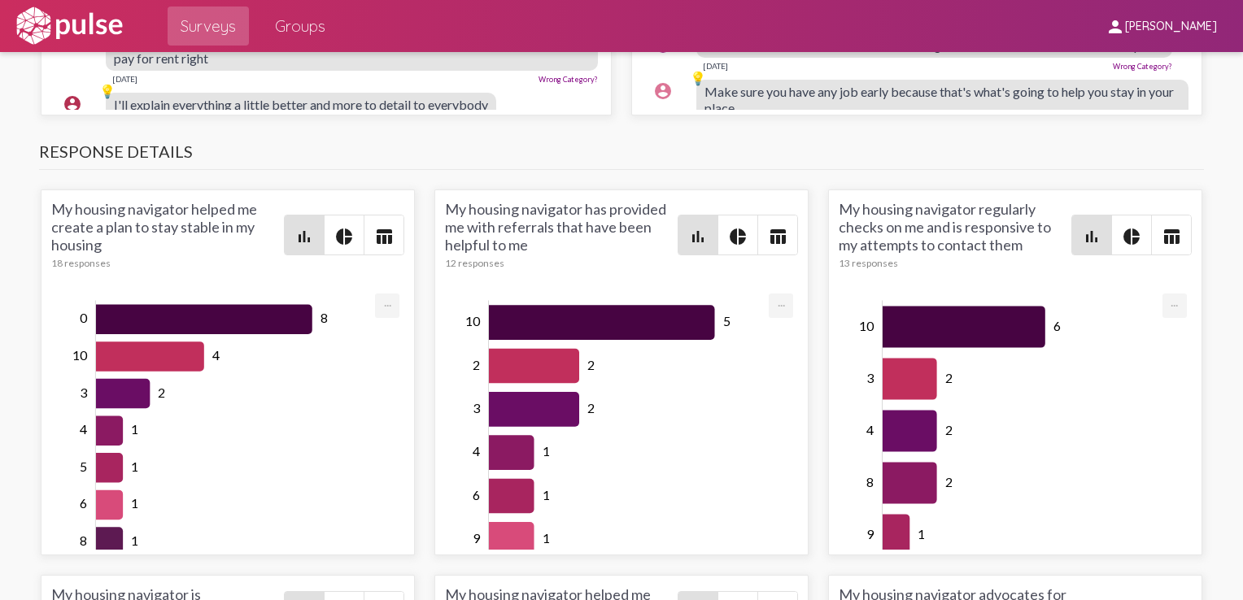
drag, startPoint x: 727, startPoint y: 315, endPoint x: 111, endPoint y: 317, distance: 615.9
copy div "😍 I wouldn't change one thing! I am so blessed to have had the opportunity to b…"
